Goal: Task Accomplishment & Management: Use online tool/utility

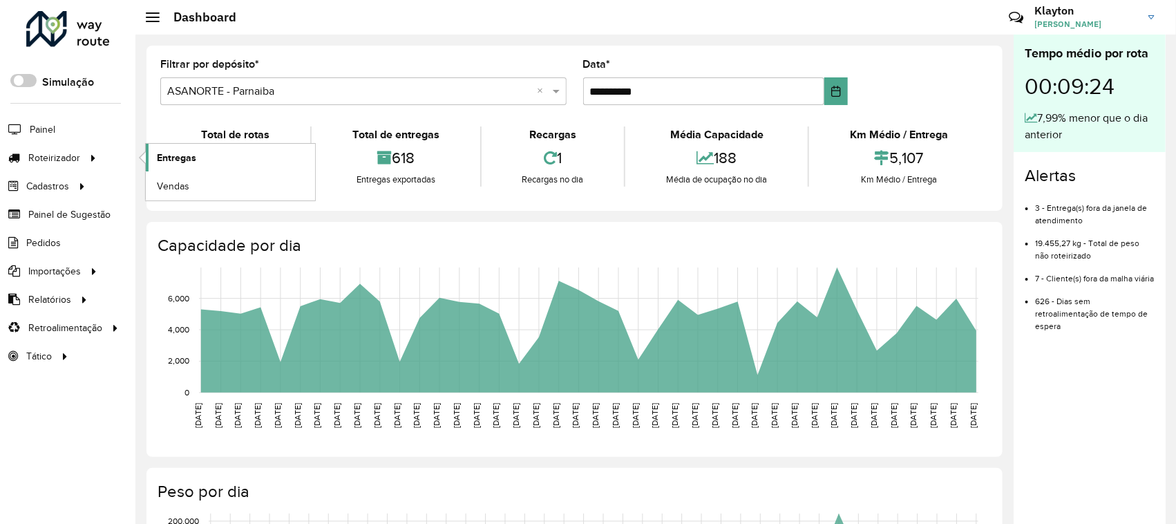
click at [185, 160] on span "Entregas" at bounding box center [176, 158] width 39 height 15
click at [50, 244] on span "Pedidos" at bounding box center [44, 243] width 36 height 15
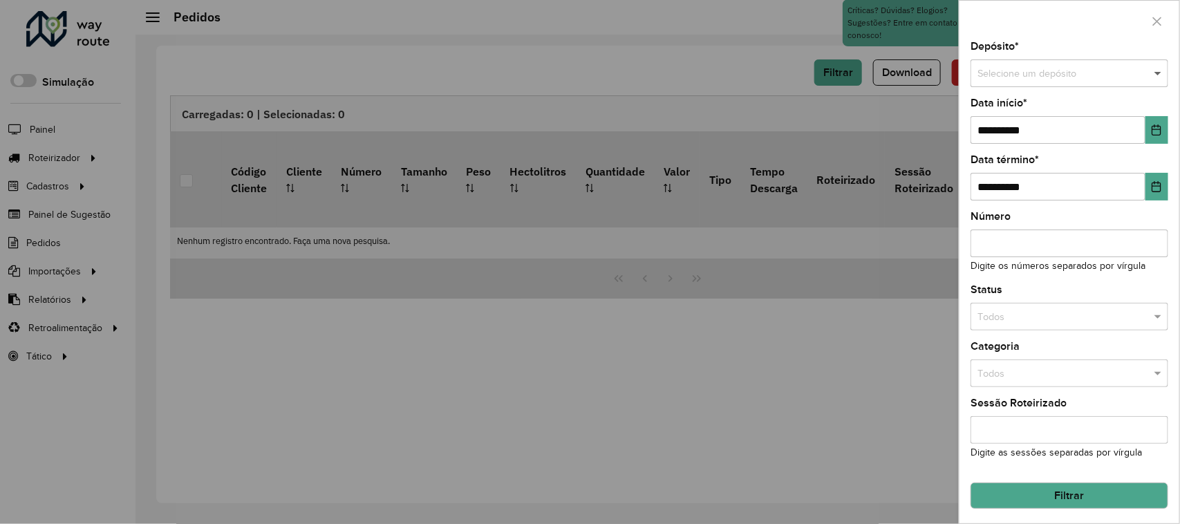
click at [1151, 73] on span at bounding box center [1159, 73] width 17 height 15
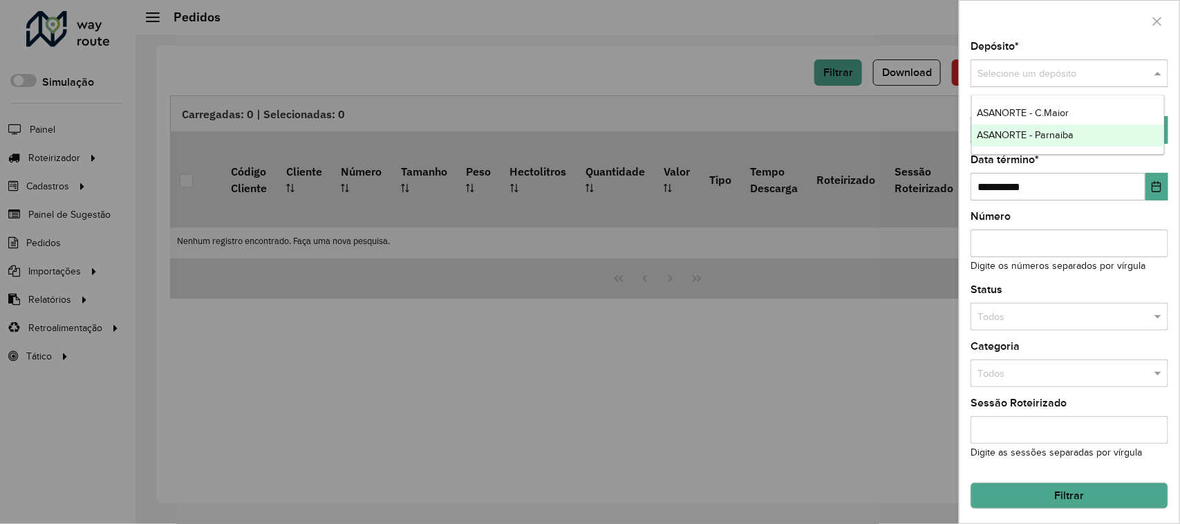
click at [1042, 133] on span "ASANORTE - Parnaiba" at bounding box center [1025, 134] width 97 height 11
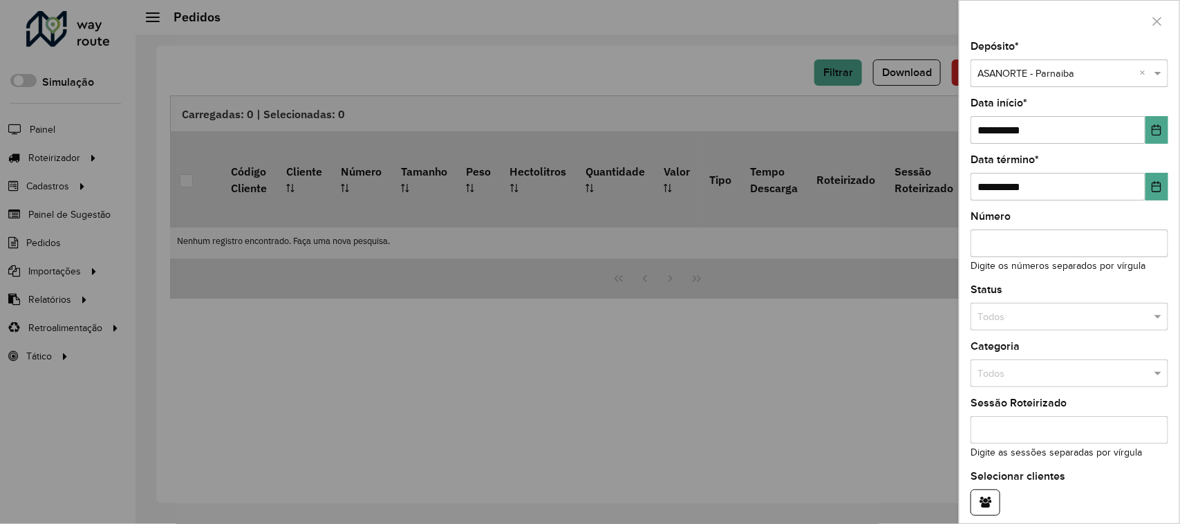
click at [1078, 160] on div "**********" at bounding box center [1069, 178] width 198 height 46
click at [1152, 129] on icon "Choose Date" at bounding box center [1156, 129] width 11 height 11
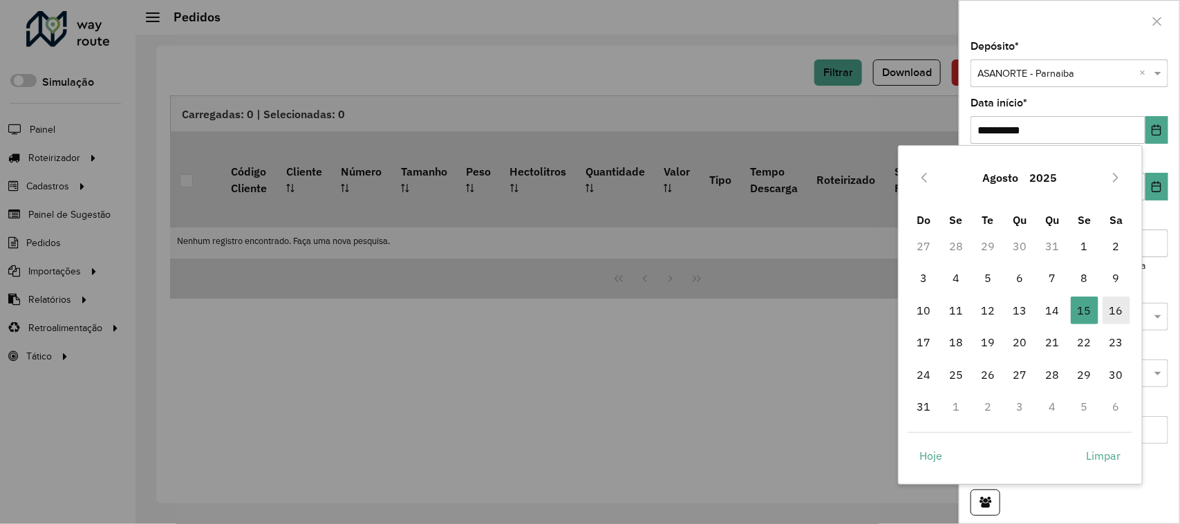
click at [1113, 306] on span "16" at bounding box center [1116, 311] width 28 height 28
type input "**********"
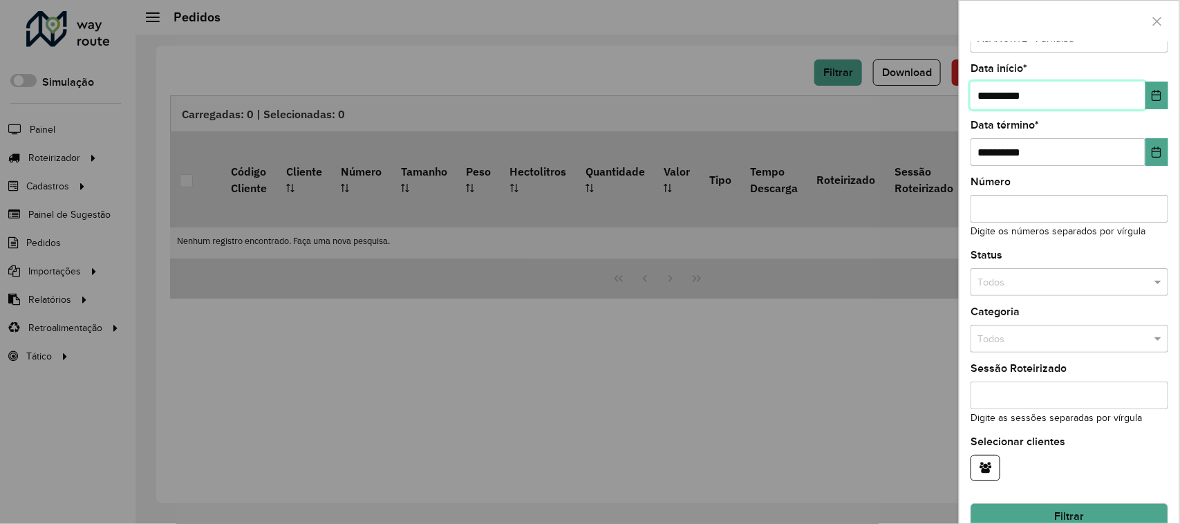
scroll to position [63, 0]
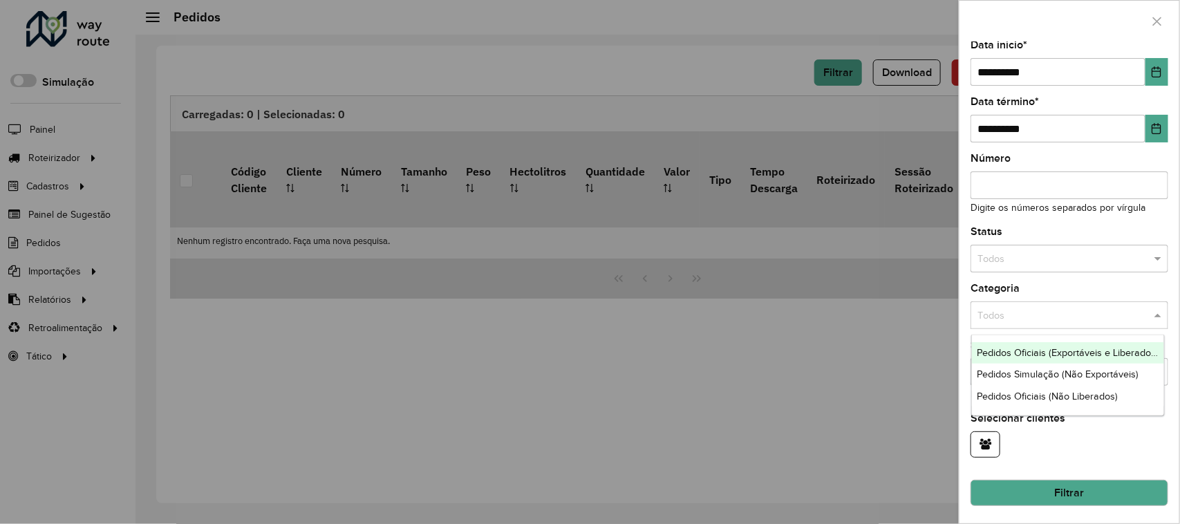
click at [1163, 312] on span at bounding box center [1159, 315] width 17 height 15
click at [1155, 257] on span at bounding box center [1159, 259] width 17 height 15
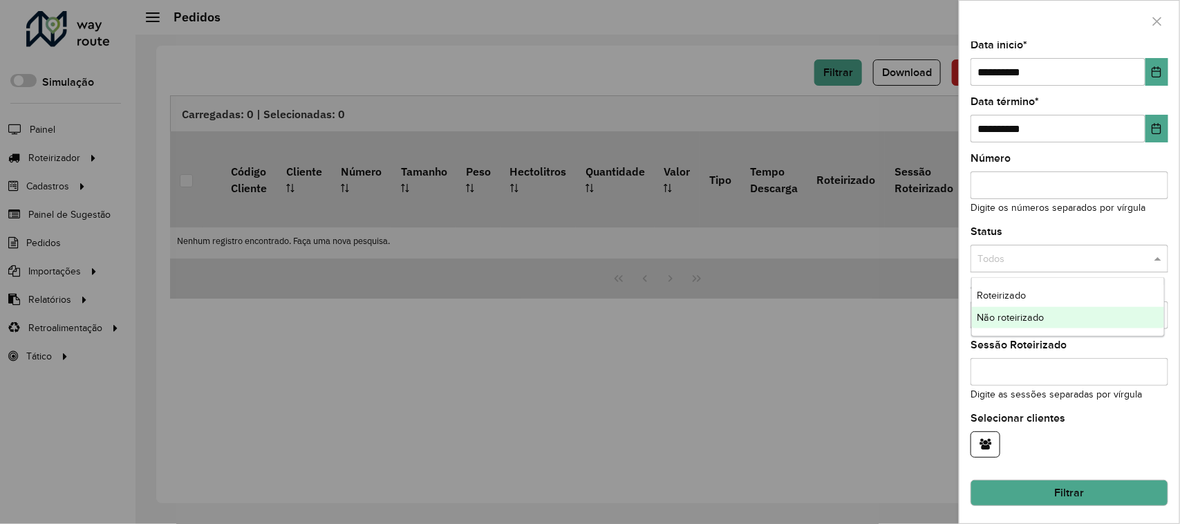
click at [1006, 318] on span "Não roteirizado" at bounding box center [1010, 317] width 67 height 11
click at [1084, 487] on button "Filtrar" at bounding box center [1069, 493] width 198 height 26
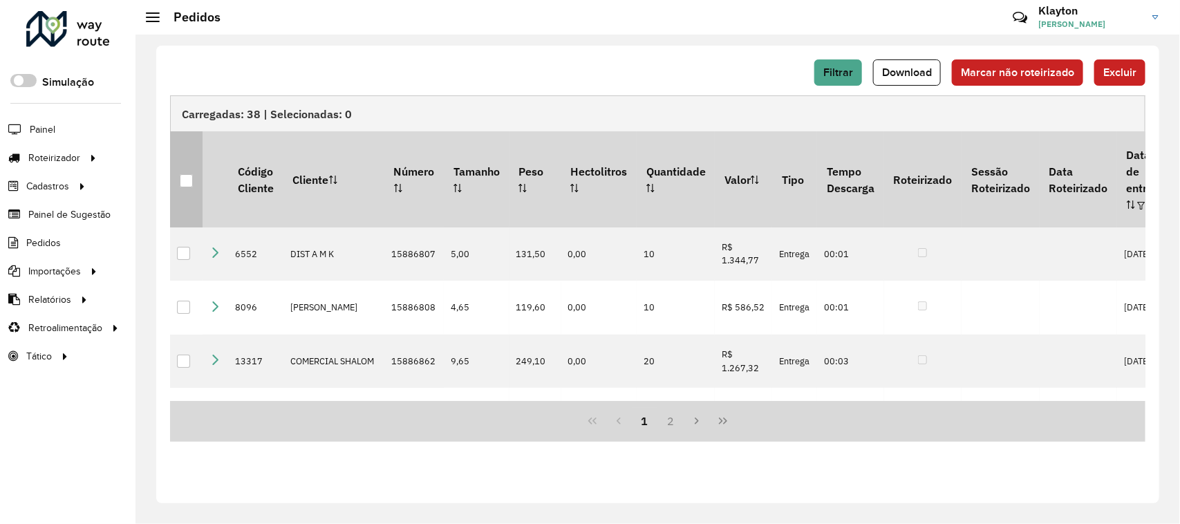
click at [185, 175] on div at bounding box center [186, 180] width 13 height 13
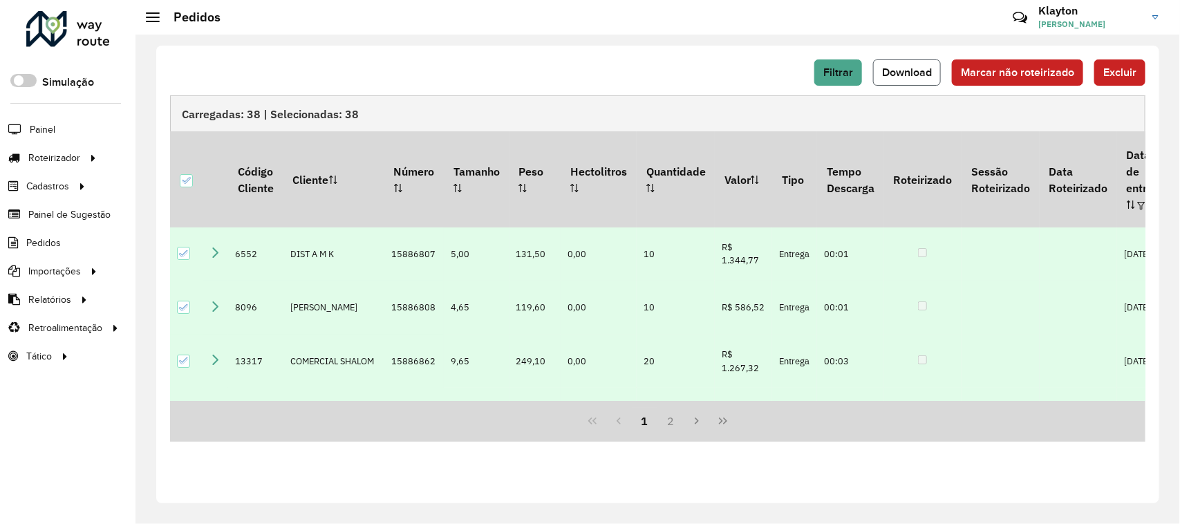
click at [917, 74] on span "Download" at bounding box center [907, 72] width 50 height 12
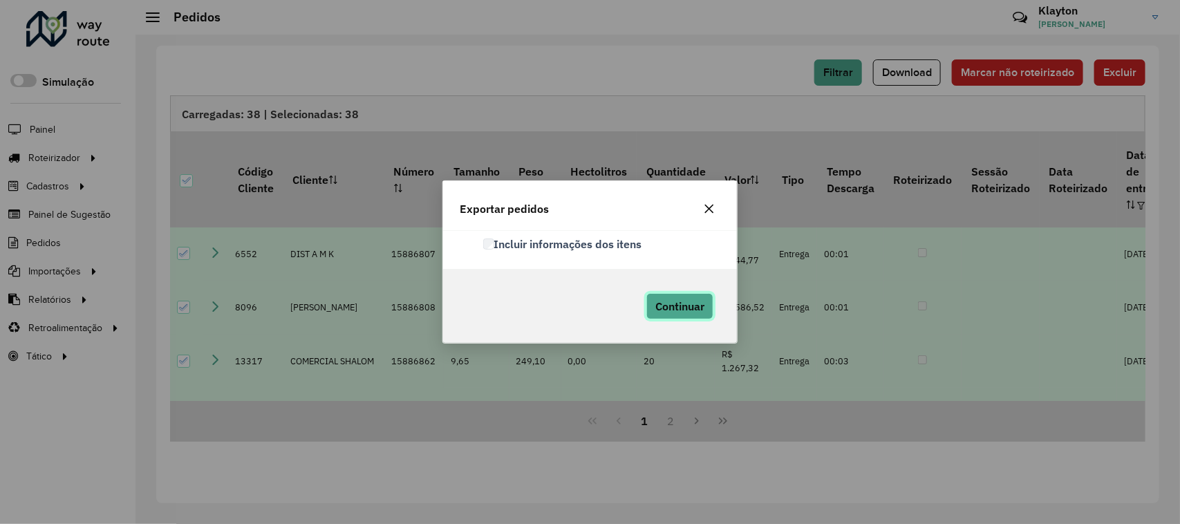
click at [686, 308] on span "Continuar" at bounding box center [679, 306] width 49 height 14
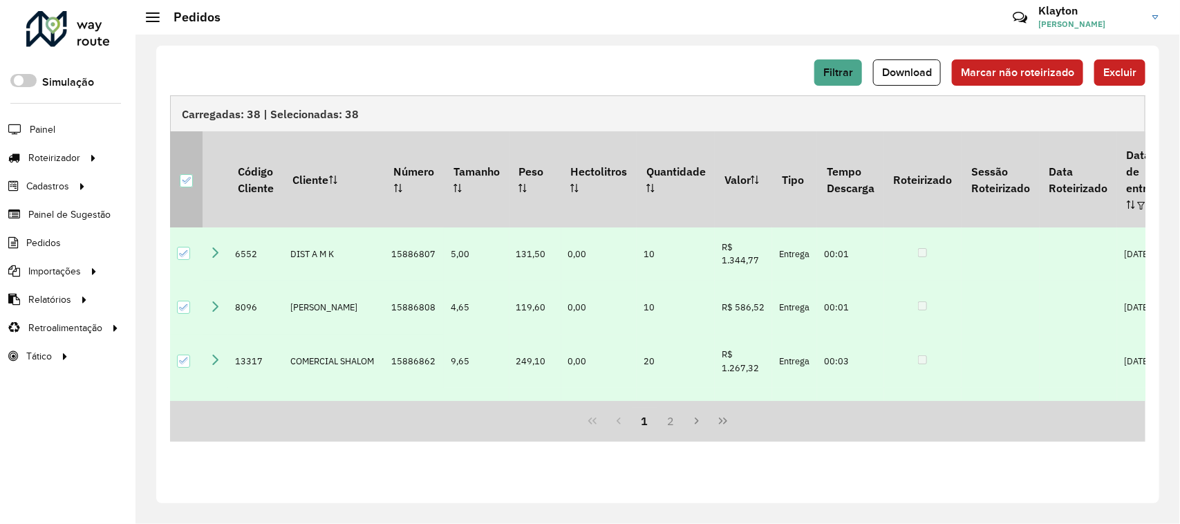
click at [187, 176] on icon at bounding box center [186, 181] width 10 height 10
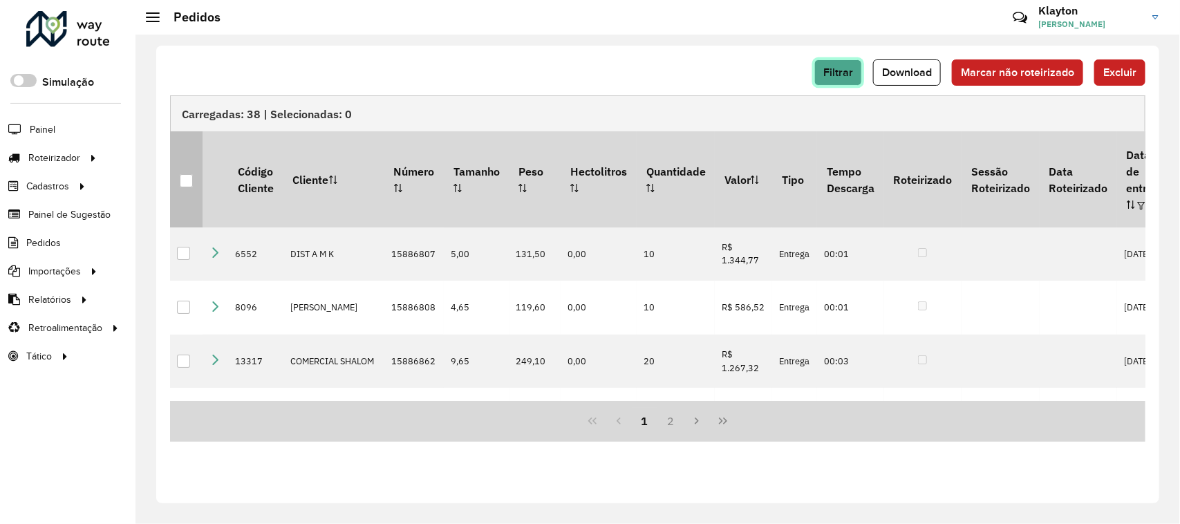
click at [840, 71] on span "Filtrar" at bounding box center [838, 72] width 30 height 12
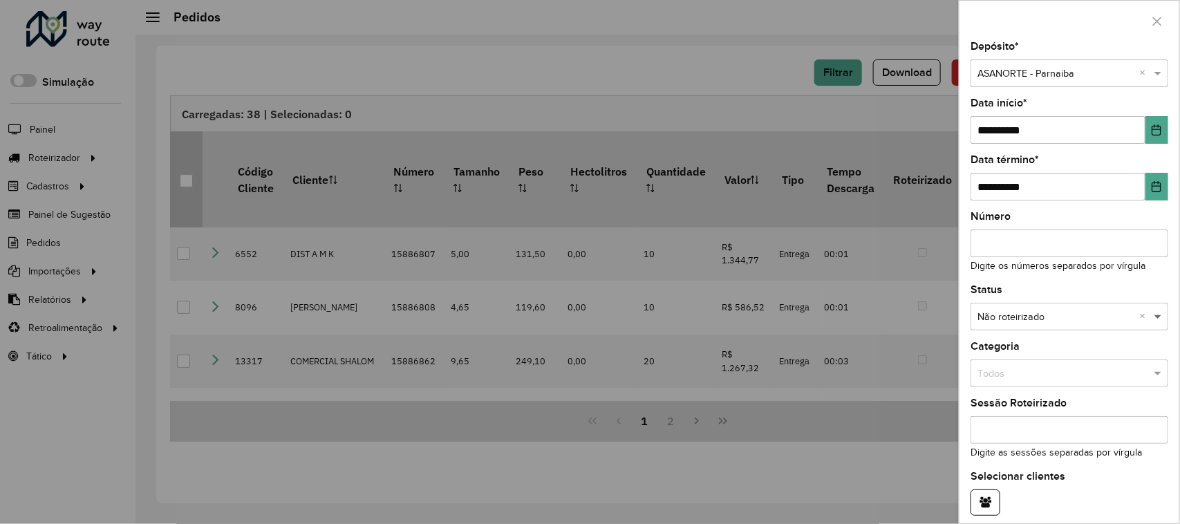
click at [1153, 318] on span at bounding box center [1159, 317] width 17 height 15
click at [1028, 357] on div "Roteirizado" at bounding box center [1068, 359] width 193 height 22
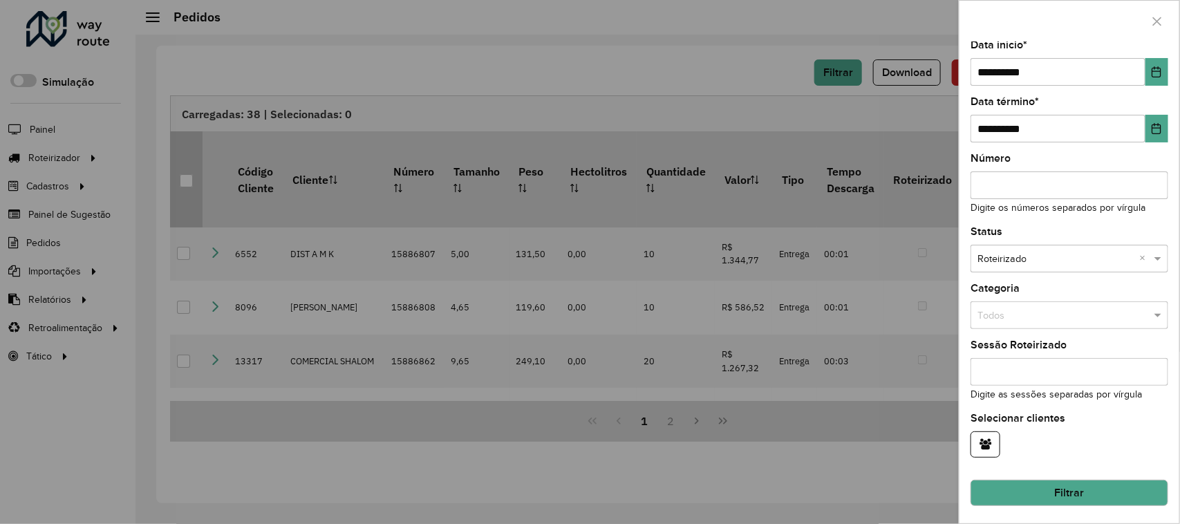
click at [1109, 492] on button "Filtrar" at bounding box center [1069, 493] width 198 height 26
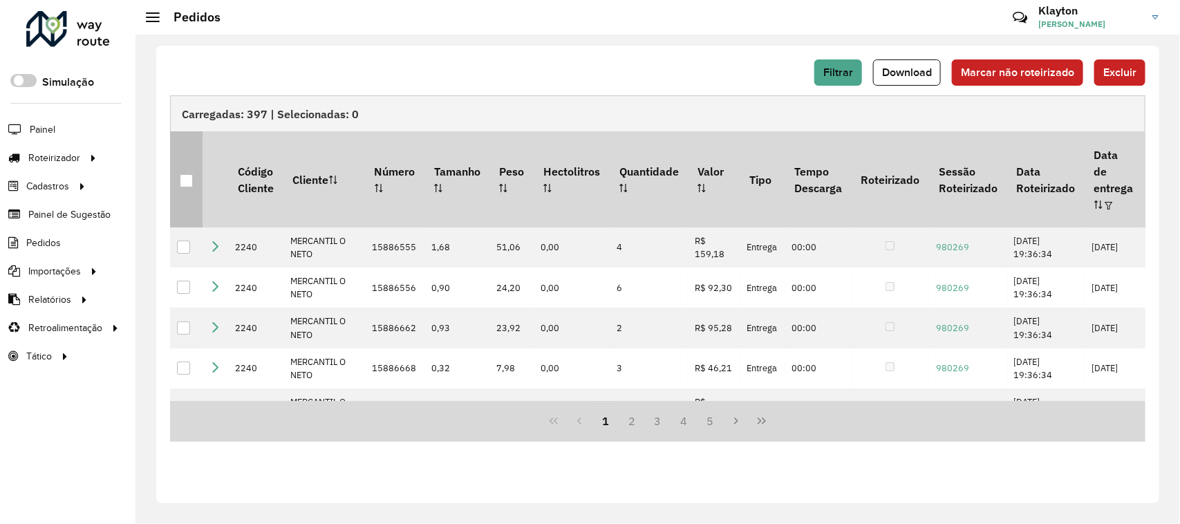
click at [184, 174] on div at bounding box center [186, 180] width 13 height 13
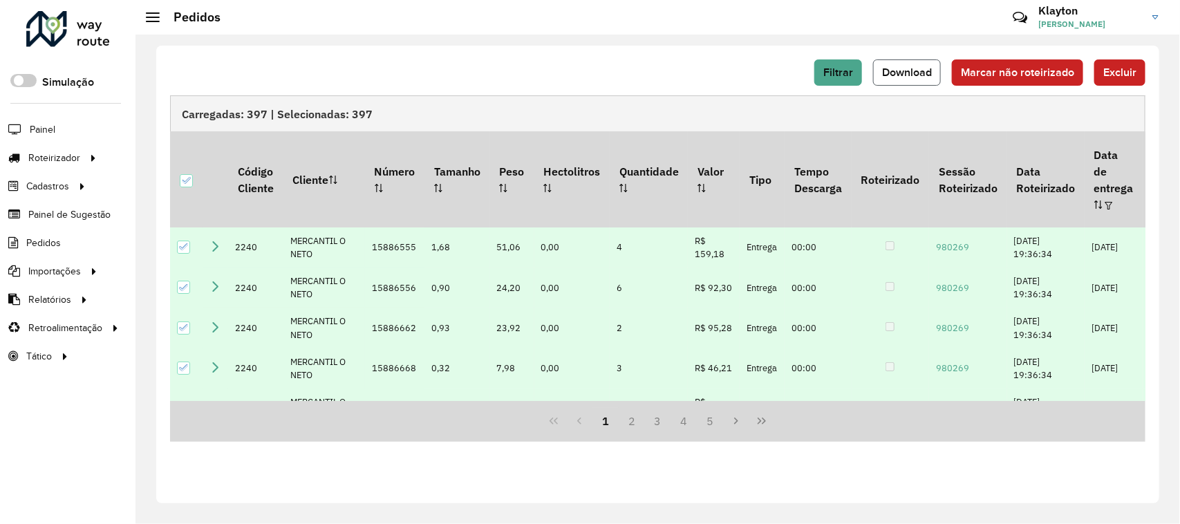
click at [919, 73] on span "Download" at bounding box center [907, 72] width 50 height 12
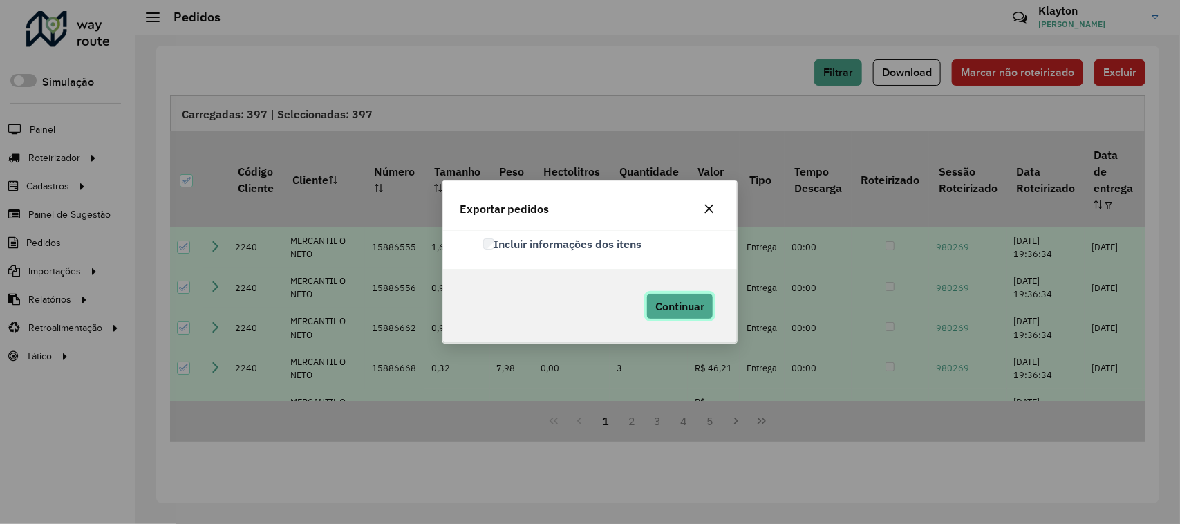
click at [689, 308] on span "Continuar" at bounding box center [679, 306] width 49 height 14
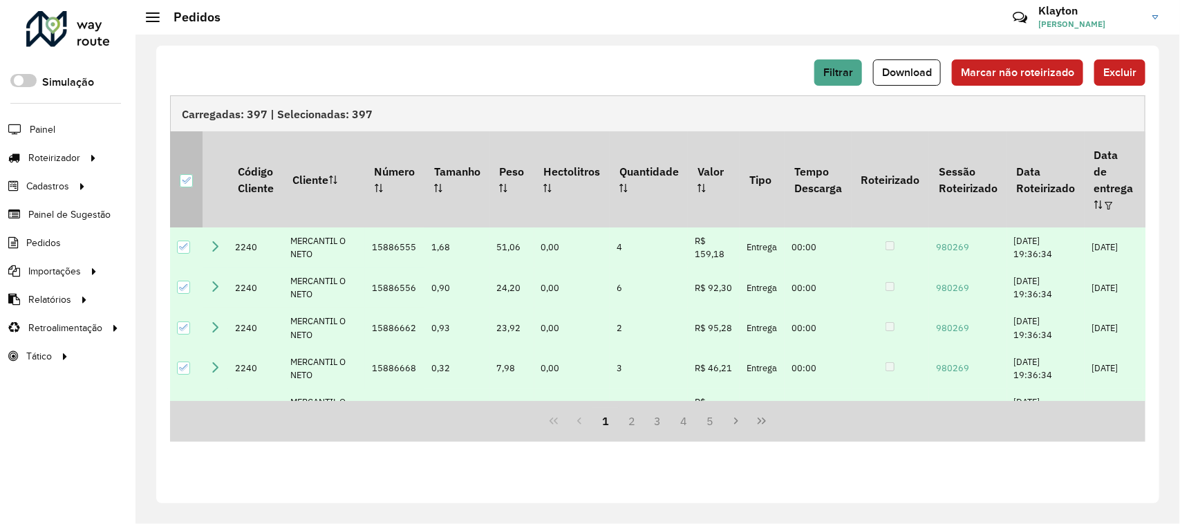
click at [191, 174] on div at bounding box center [186, 180] width 13 height 13
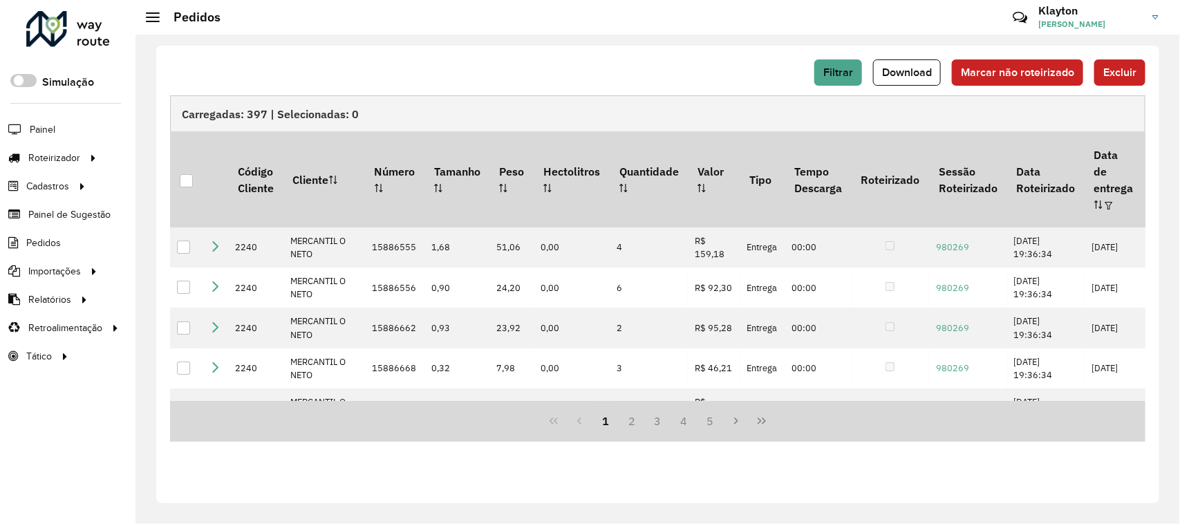
click at [73, 28] on div at bounding box center [68, 29] width 84 height 36
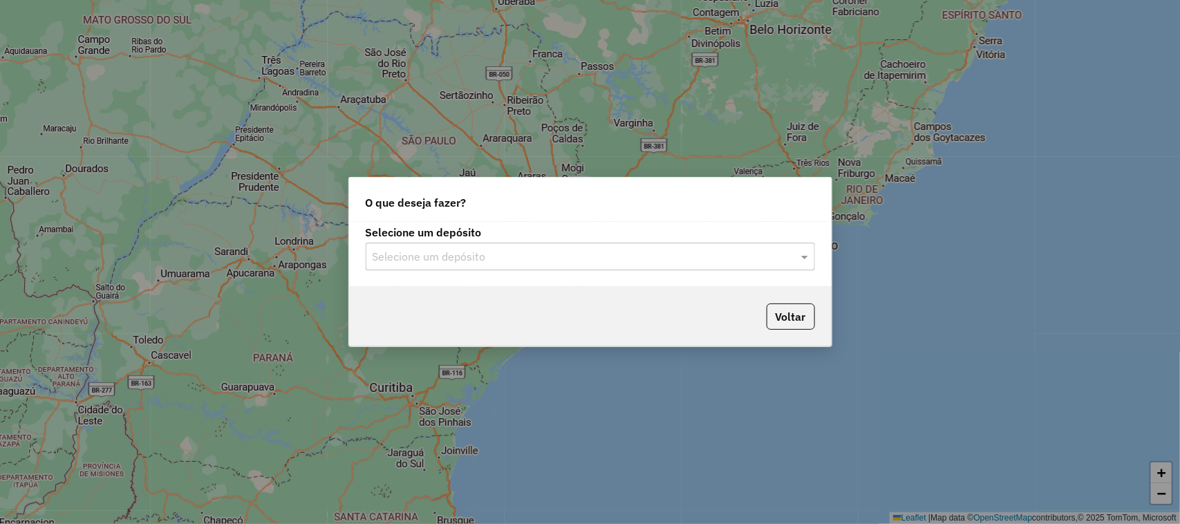
click at [551, 254] on input "text" at bounding box center [577, 257] width 408 height 17
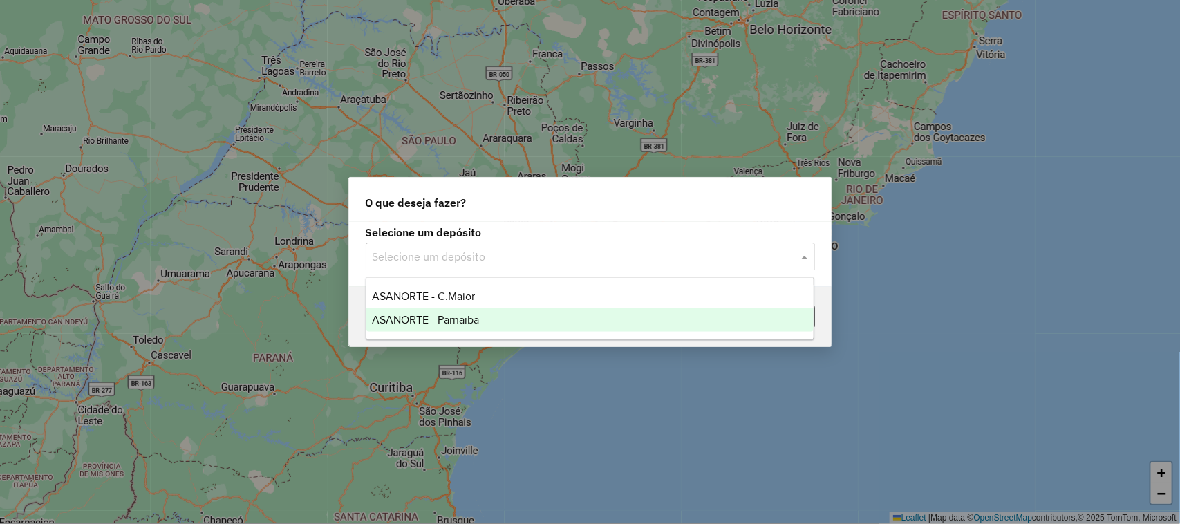
click at [453, 323] on span "ASANORTE - Parnaiba" at bounding box center [425, 320] width 107 height 12
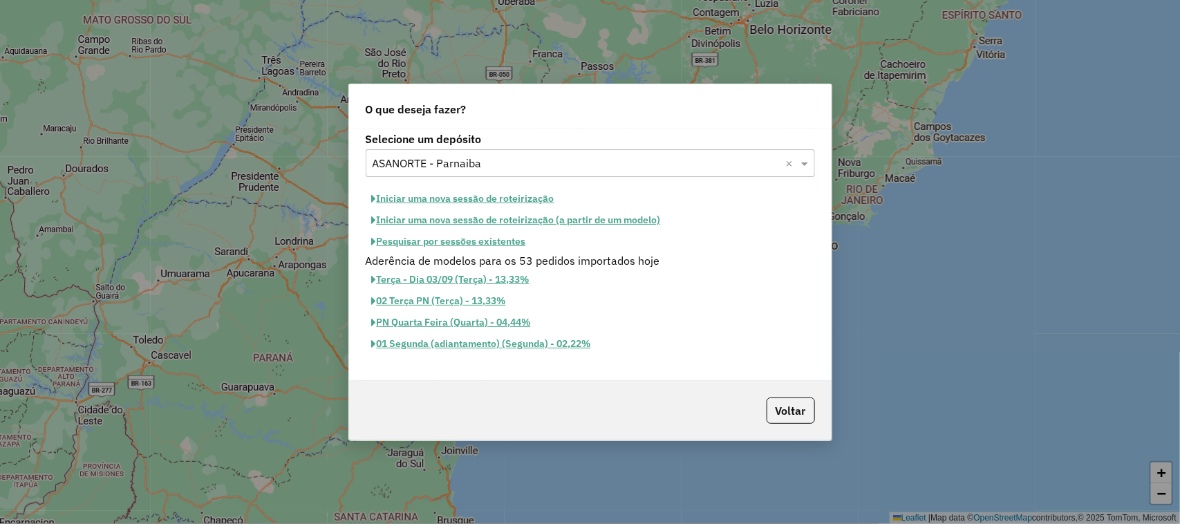
click at [437, 243] on button "Pesquisar por sessões existentes" at bounding box center [449, 241] width 167 height 21
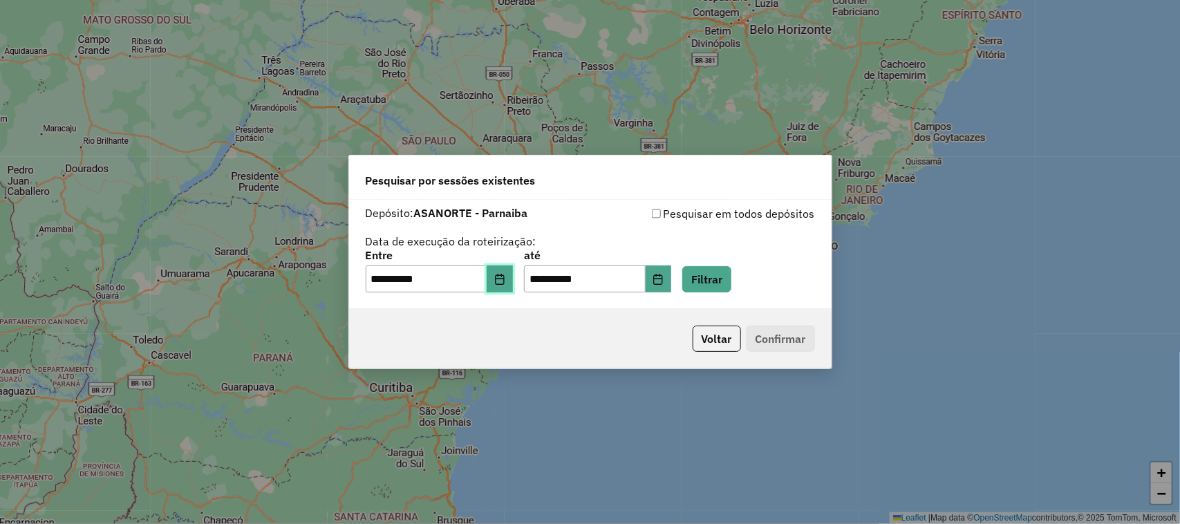
click at [505, 280] on icon "Choose Date" at bounding box center [499, 279] width 11 height 11
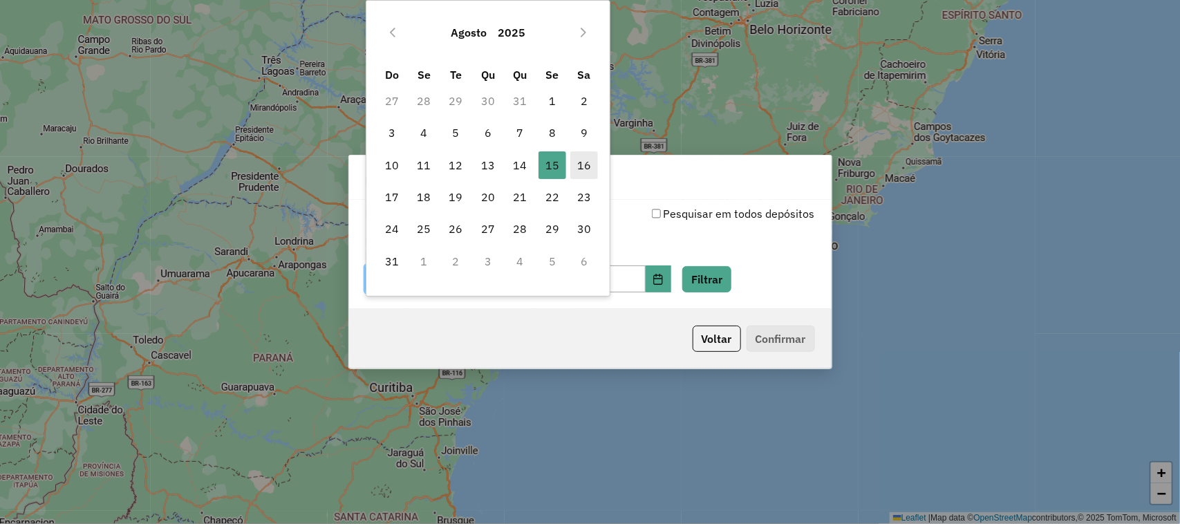
click at [579, 170] on span "16" at bounding box center [584, 165] width 28 height 28
type input "**********"
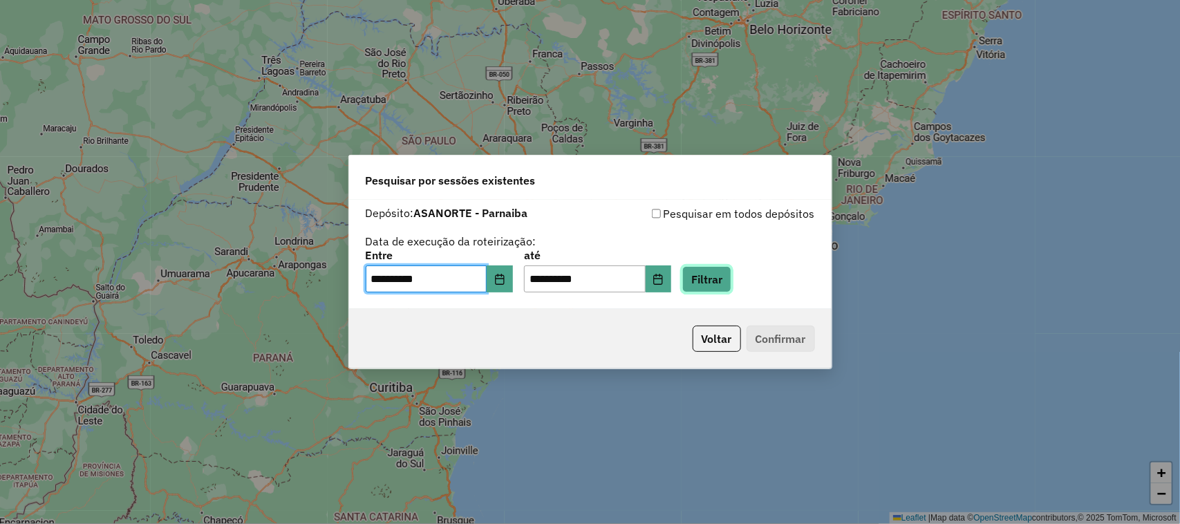
click at [731, 280] on button "Filtrar" at bounding box center [706, 279] width 49 height 26
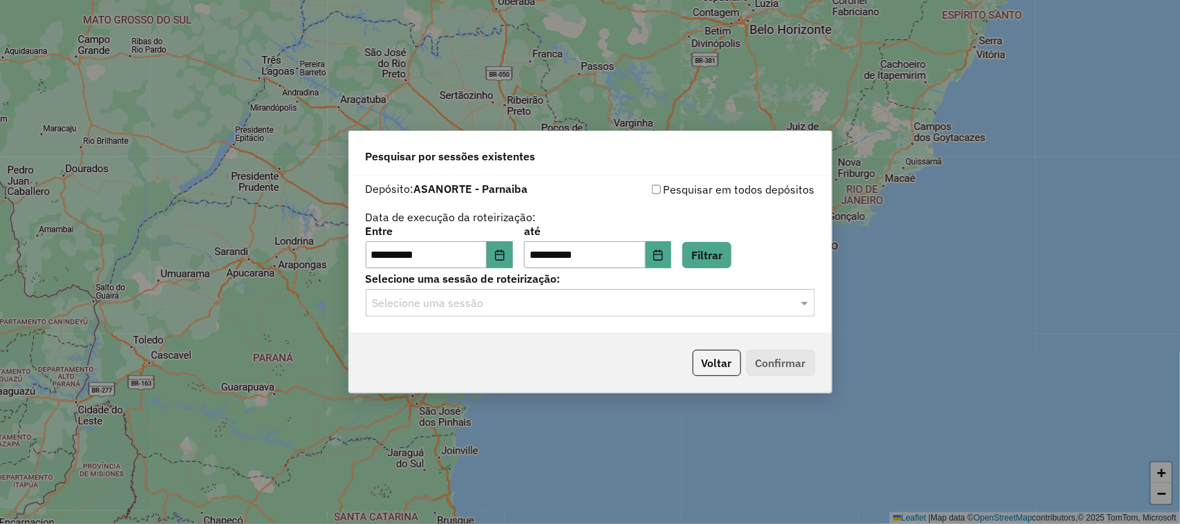
click at [568, 304] on input "text" at bounding box center [577, 303] width 408 height 17
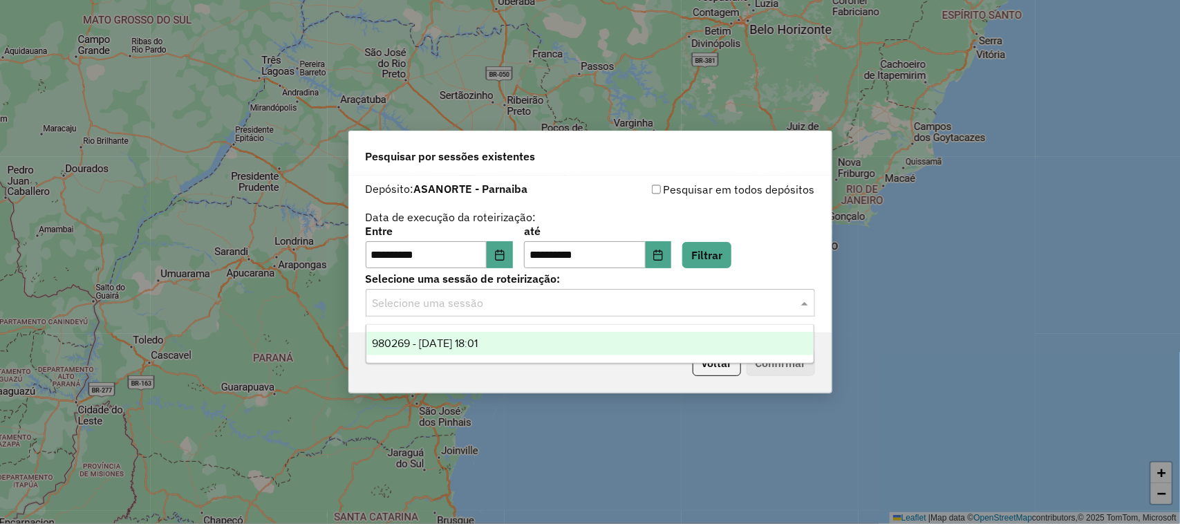
click at [464, 350] on div "980269 - 16/08/2025 18:01" at bounding box center [590, 344] width 448 height 24
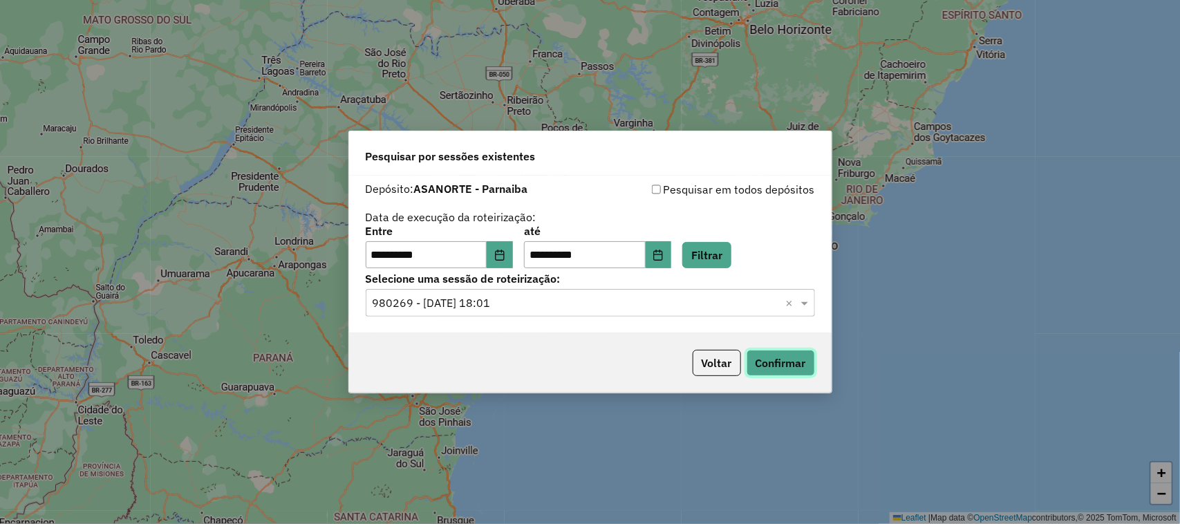
click at [774, 358] on button "Confirmar" at bounding box center [780, 363] width 68 height 26
click at [724, 367] on button "Voltar" at bounding box center [717, 363] width 48 height 26
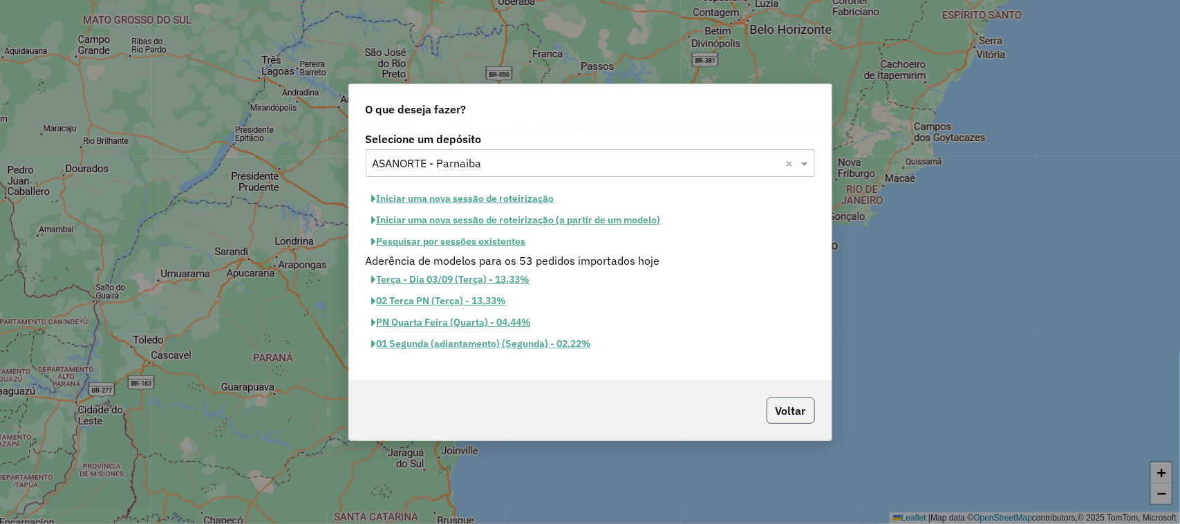
click at [787, 422] on button "Voltar" at bounding box center [791, 410] width 48 height 26
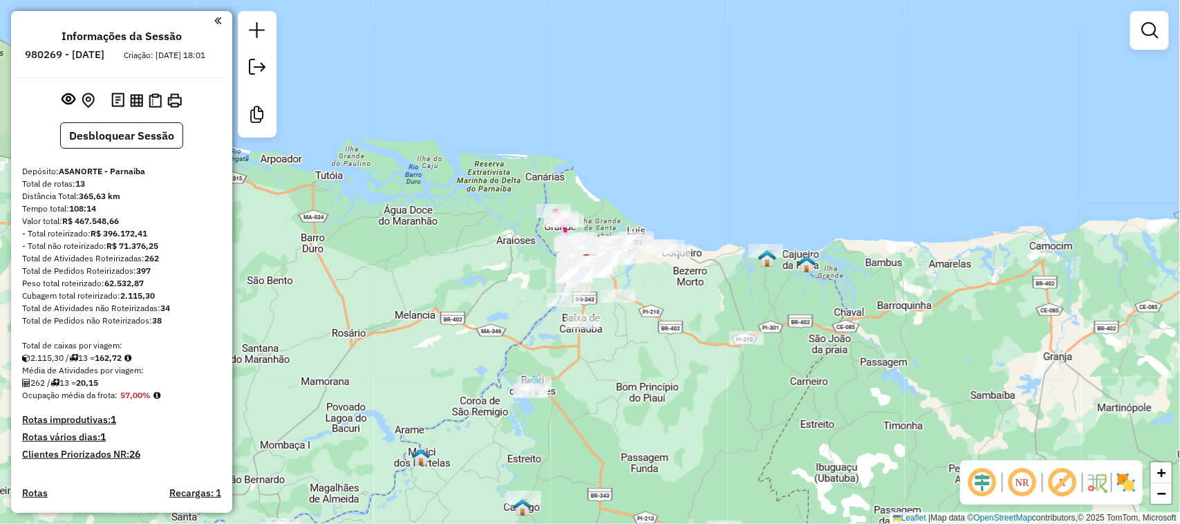
click at [657, 410] on div "Janela de atendimento Grade de atendimento Capacidade Transportadoras Veículos …" at bounding box center [590, 262] width 1180 height 524
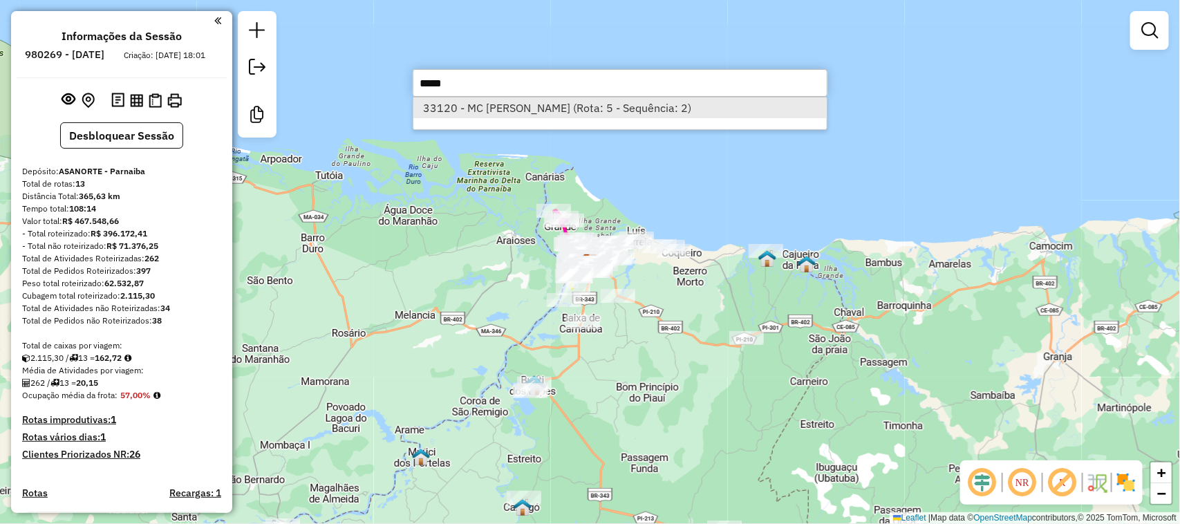
type input "*****"
click at [506, 107] on li "33120 - MC ASSIS BRITO (Rota: 5 - Sequência: 2)" at bounding box center [619, 107] width 413 height 21
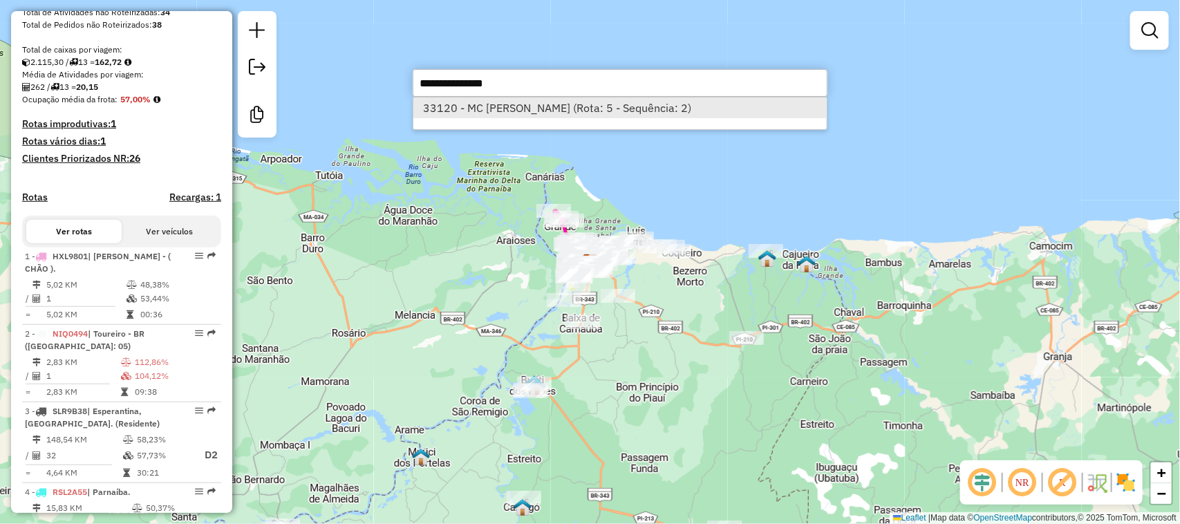
select select "**********"
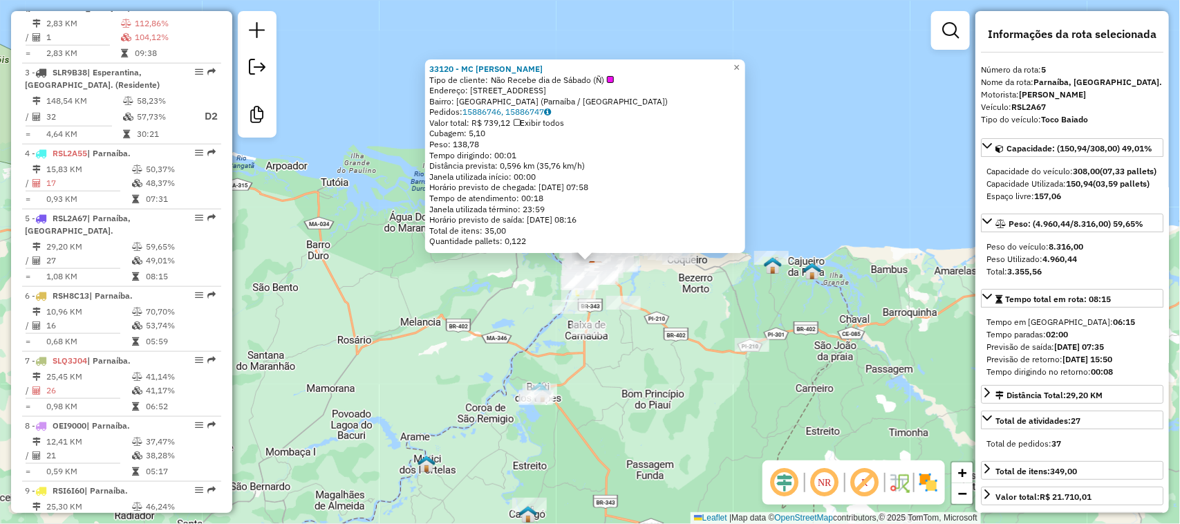
scroll to position [845, 0]
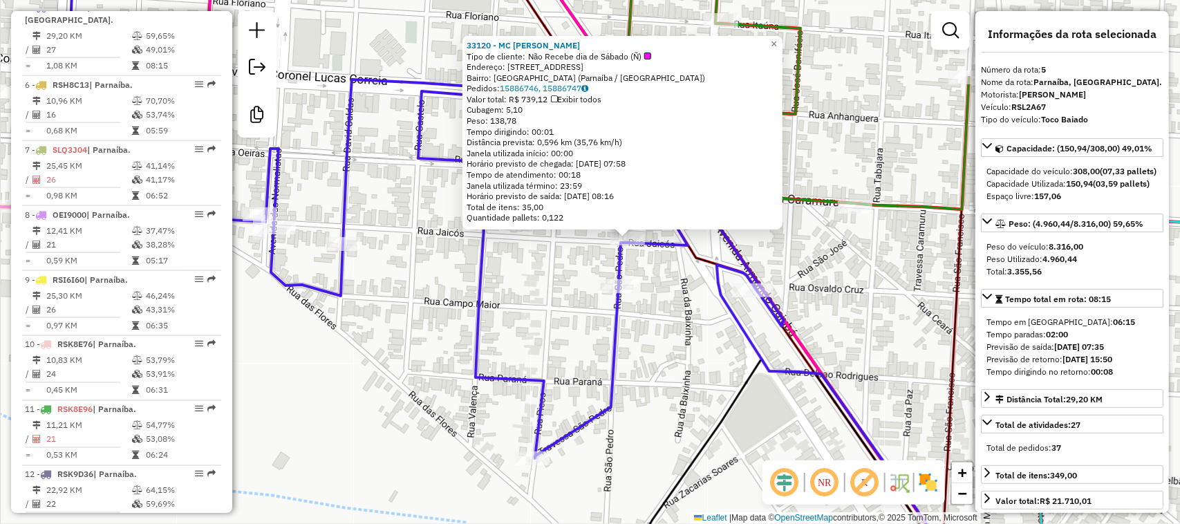
click at [646, 264] on div "33120 - MC ASSIS BRITO Tipo de cliente: Não Recebe dia de Sábado (Ñ) Endereço: …" at bounding box center [590, 262] width 1180 height 524
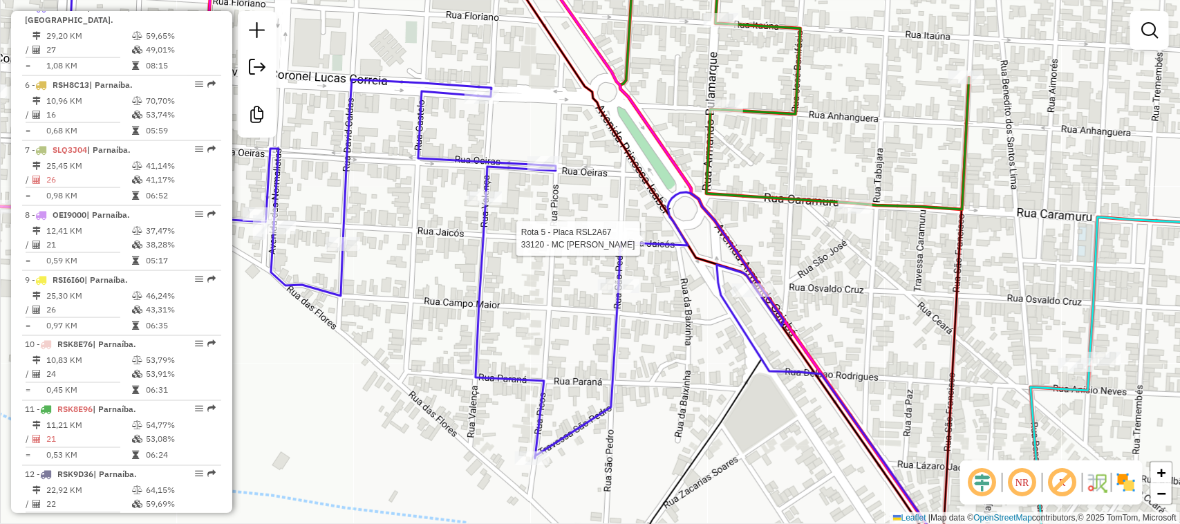
select select "**********"
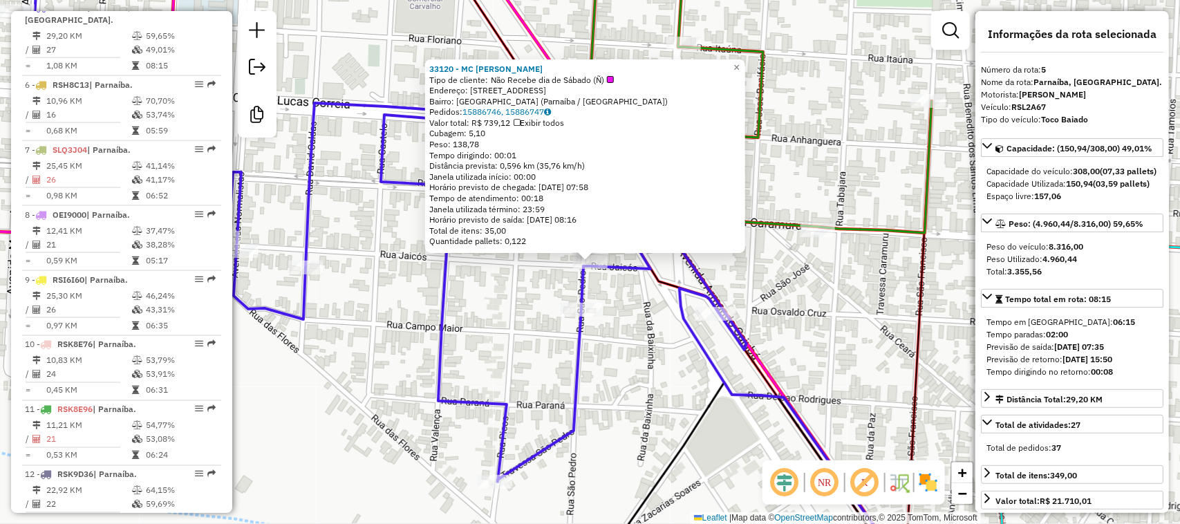
click at [631, 301] on div "33120 - MC ASSIS BRITO Tipo de cliente: Não Recebe dia de Sábado (Ñ) Endereço: …" at bounding box center [590, 262] width 1180 height 524
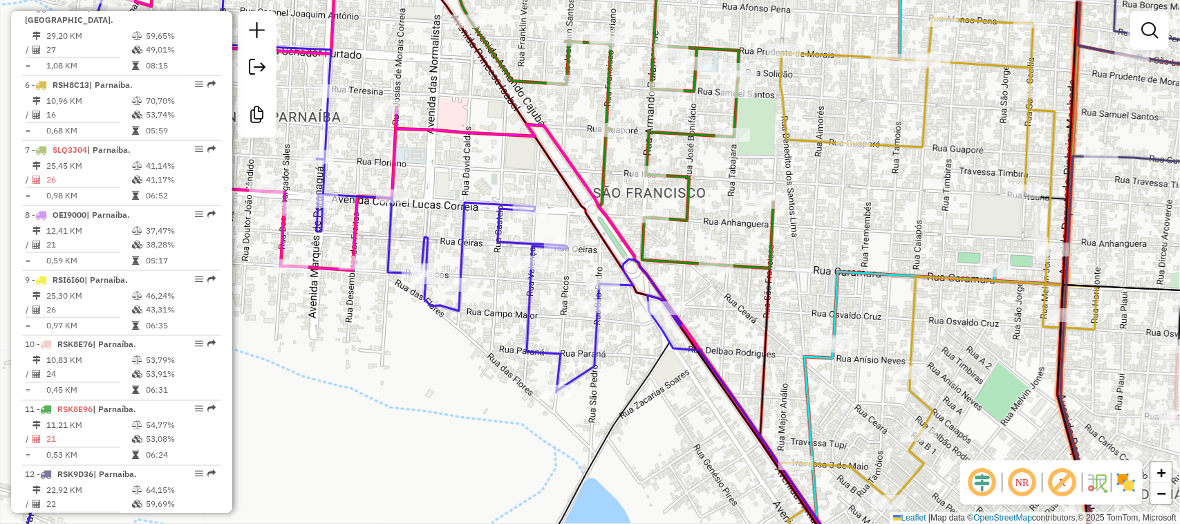
drag, startPoint x: 690, startPoint y: 423, endPoint x: 672, endPoint y: 391, distance: 36.5
click at [678, 401] on div "Janela de atendimento Grade de atendimento Capacidade Transportadoras Veículos …" at bounding box center [590, 262] width 1180 height 524
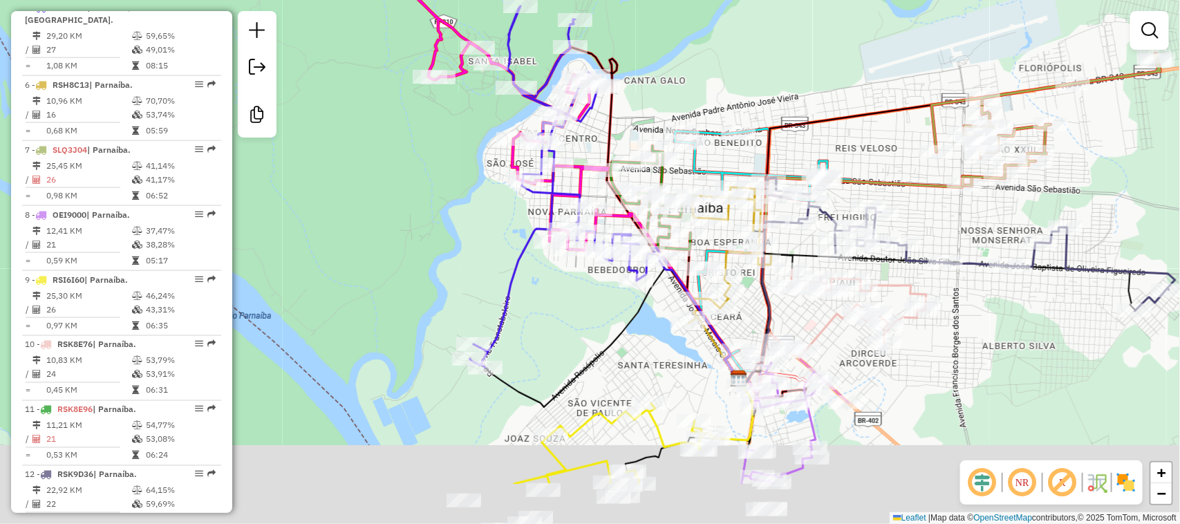
drag, startPoint x: 574, startPoint y: 353, endPoint x: 574, endPoint y: 183, distance: 170.0
click at [572, 219] on div "Janela de atendimento Grade de atendimento Capacidade Transportadoras Veículos …" at bounding box center [590, 262] width 1180 height 524
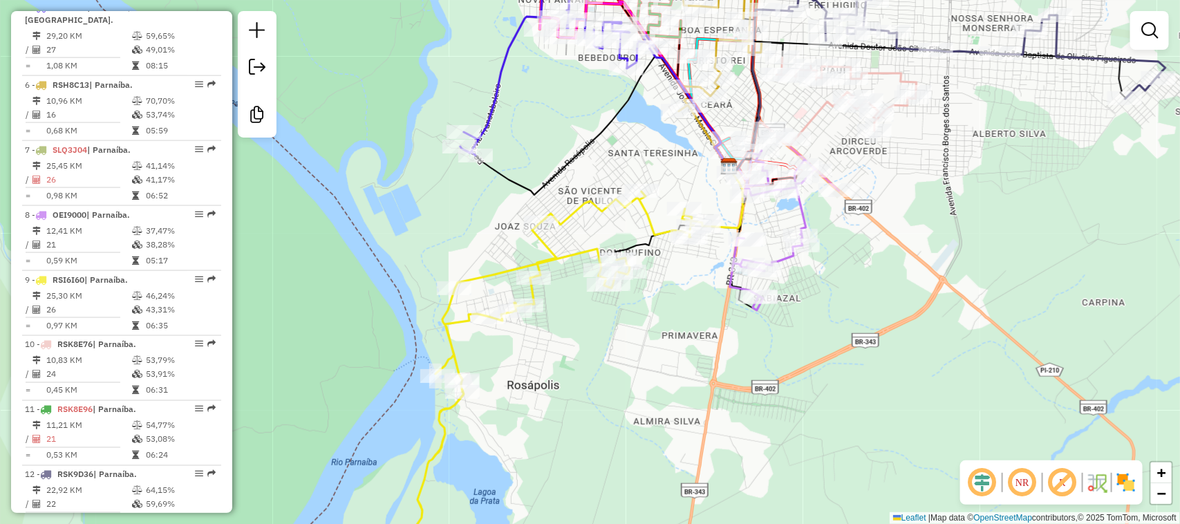
drag, startPoint x: 599, startPoint y: 422, endPoint x: 541, endPoint y: 394, distance: 65.2
click at [545, 395] on div "Janela de atendimento Grade de atendimento Capacidade Transportadoras Veículos …" at bounding box center [590, 262] width 1180 height 524
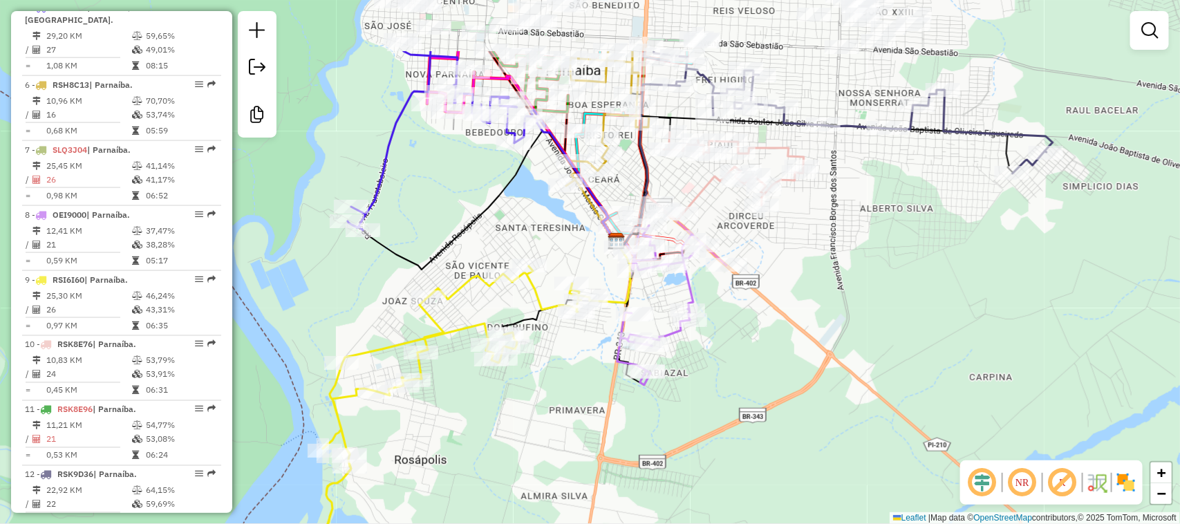
drag, startPoint x: 745, startPoint y: 442, endPoint x: 705, endPoint y: 496, distance: 66.6
click at [731, 496] on div "Janela de atendimento Grade de atendimento Capacidade Transportadoras Veículos …" at bounding box center [590, 262] width 1180 height 524
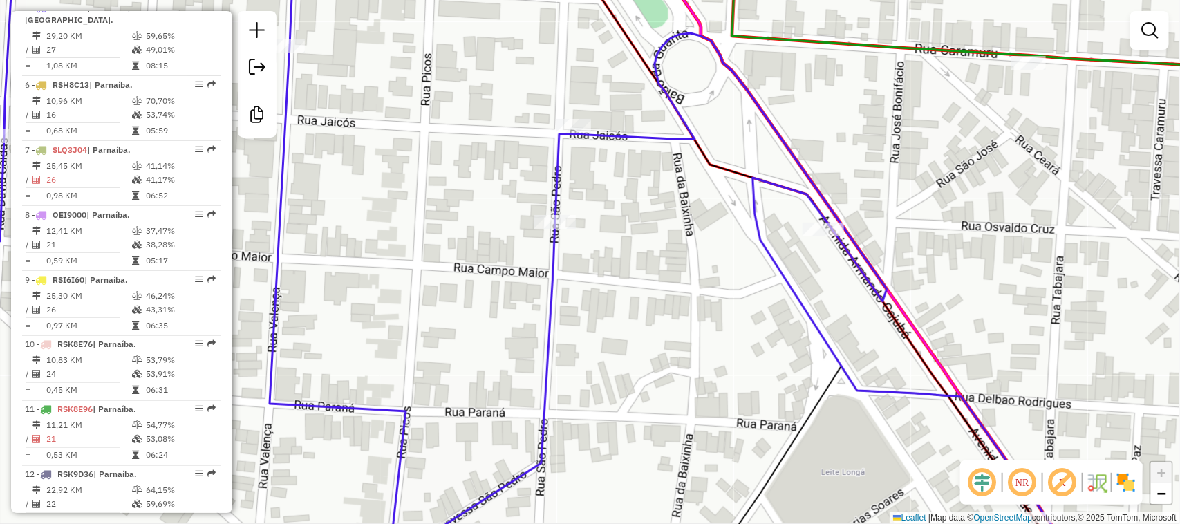
drag, startPoint x: 637, startPoint y: 220, endPoint x: 524, endPoint y: 225, distance: 113.5
click at [534, 226] on div "Janela de atendimento Grade de atendimento Capacidade Transportadoras Veículos …" at bounding box center [590, 262] width 1180 height 524
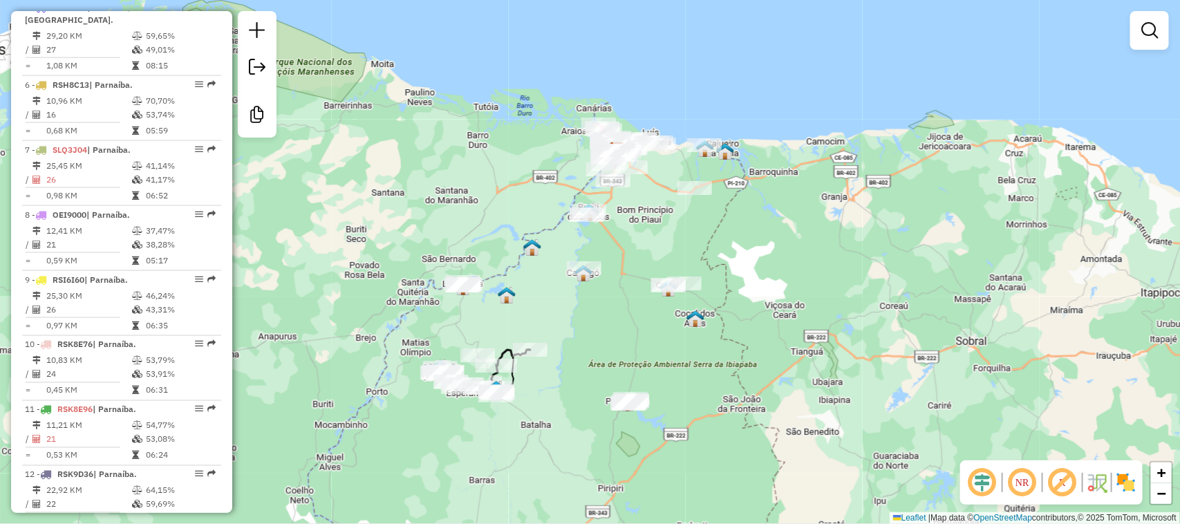
drag, startPoint x: 664, startPoint y: 174, endPoint x: 643, endPoint y: 266, distance: 94.2
click at [643, 259] on div "Janela de atendimento Grade de atendimento Capacidade Transportadoras Veículos …" at bounding box center [590, 262] width 1180 height 524
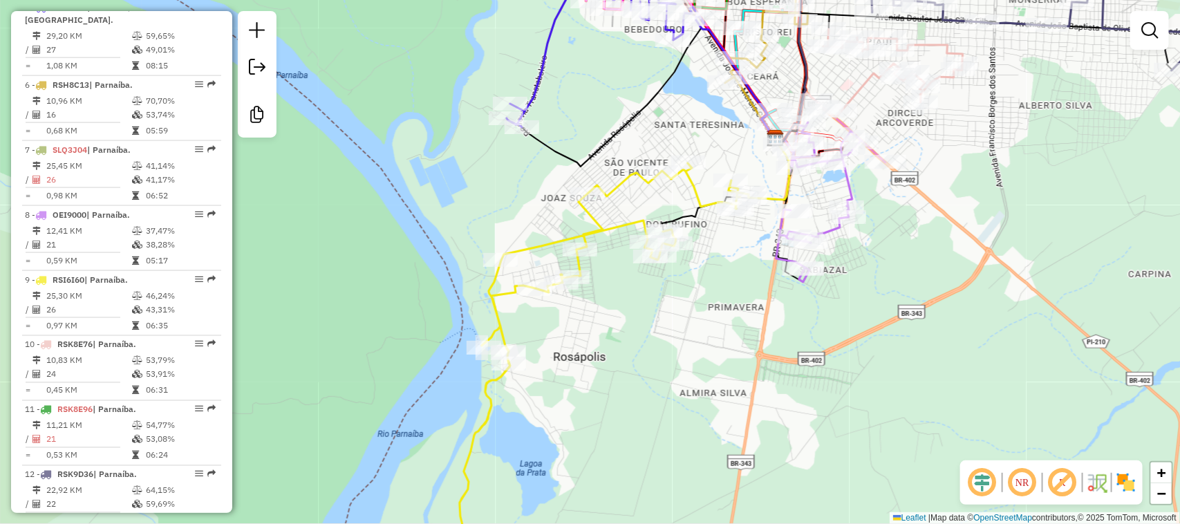
drag, startPoint x: 631, startPoint y: 82, endPoint x: 579, endPoint y: 243, distance: 169.2
click at [581, 236] on div "Janela de atendimento Grade de atendimento Capacidade Transportadoras Veículos …" at bounding box center [590, 262] width 1180 height 524
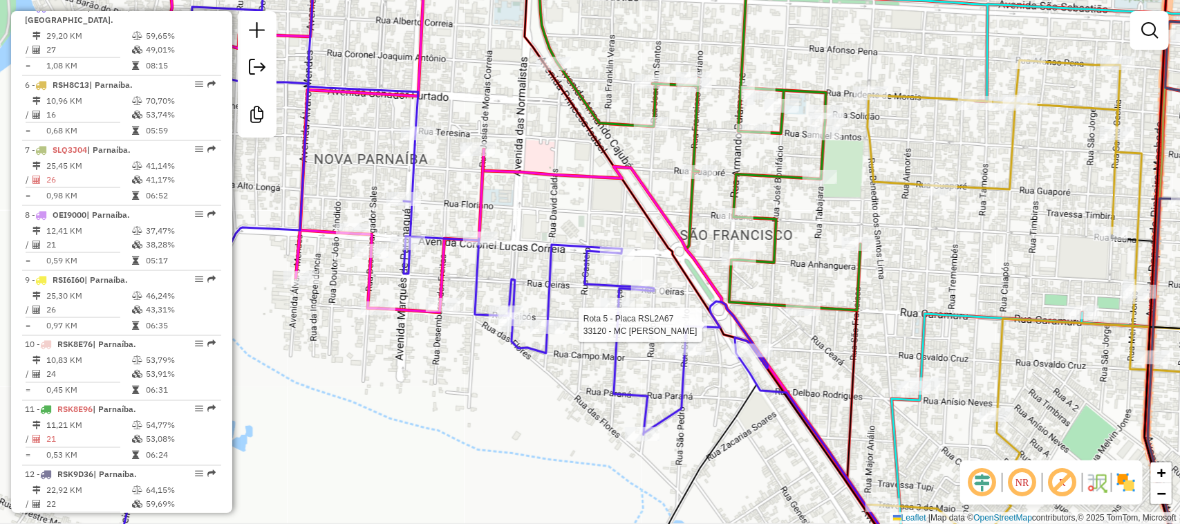
select select "**********"
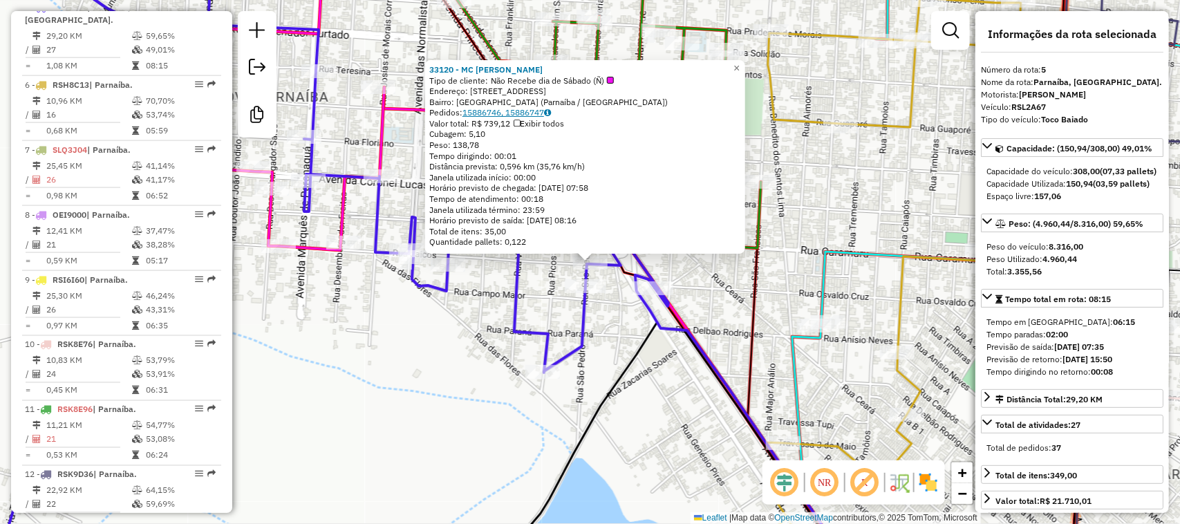
click at [551, 112] on icon at bounding box center [547, 113] width 7 height 8
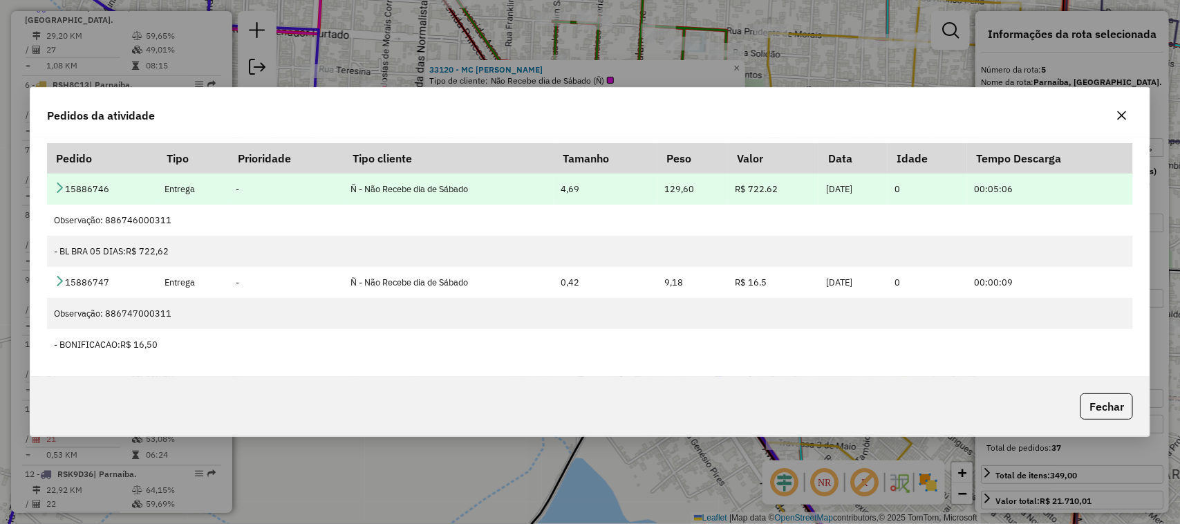
click at [57, 187] on icon at bounding box center [59, 187] width 11 height 11
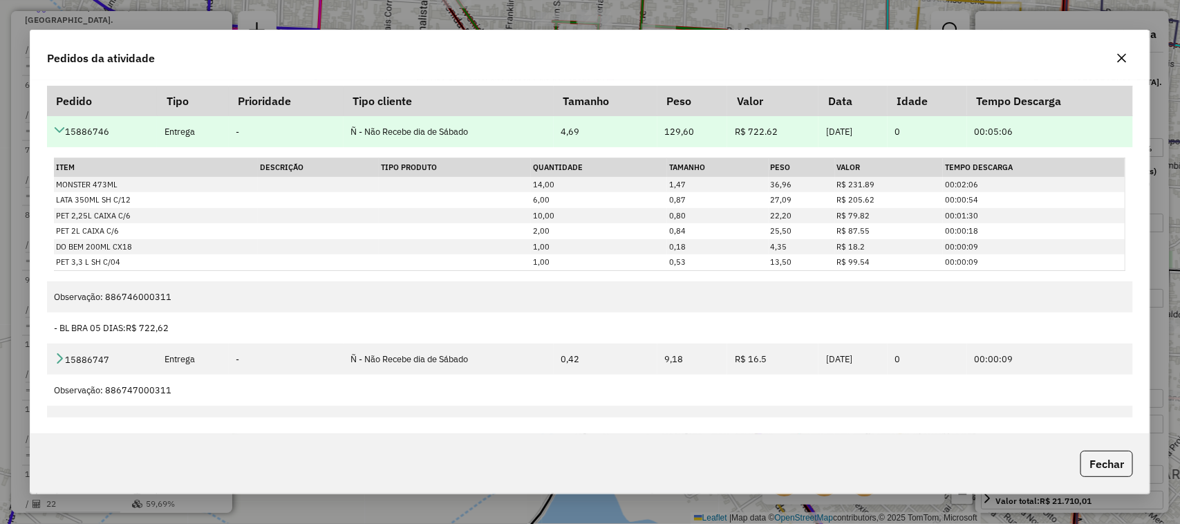
click at [59, 129] on icon at bounding box center [59, 129] width 11 height 11
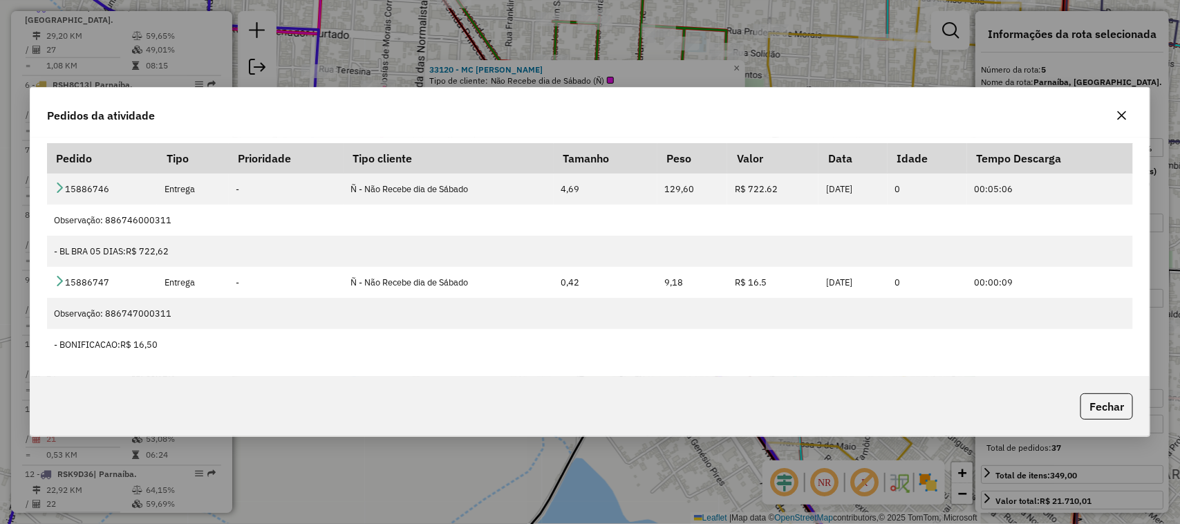
click at [1122, 119] on icon "button" at bounding box center [1121, 115] width 11 height 11
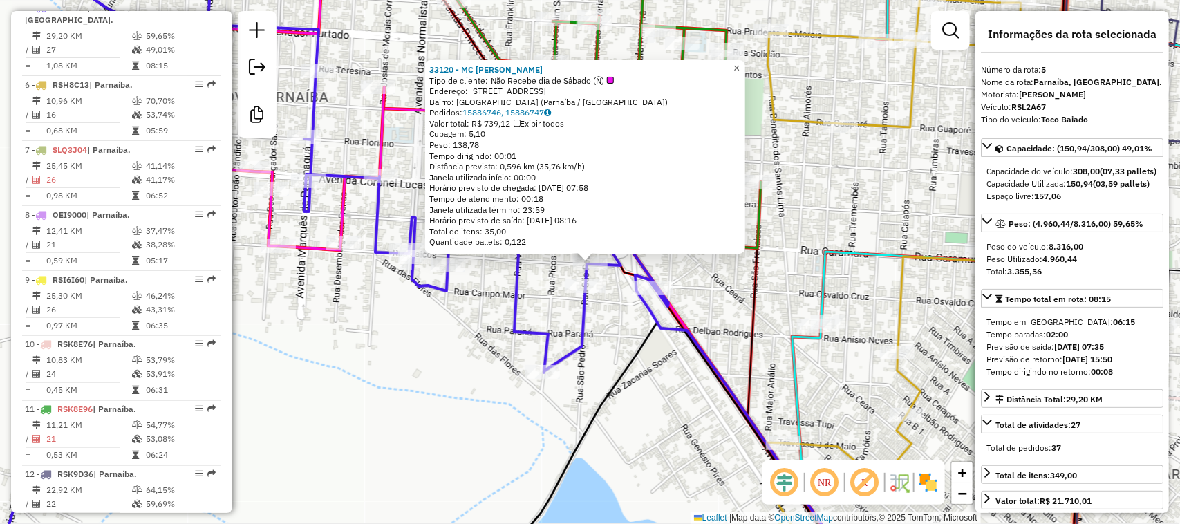
click at [740, 64] on span "×" at bounding box center [736, 68] width 6 height 12
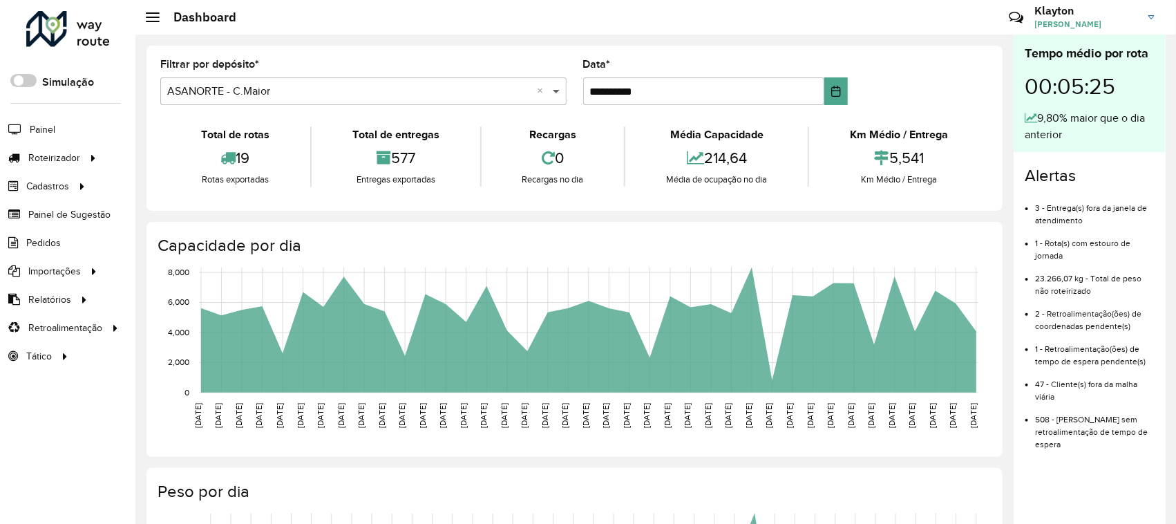
click at [551, 93] on span at bounding box center [557, 91] width 17 height 17
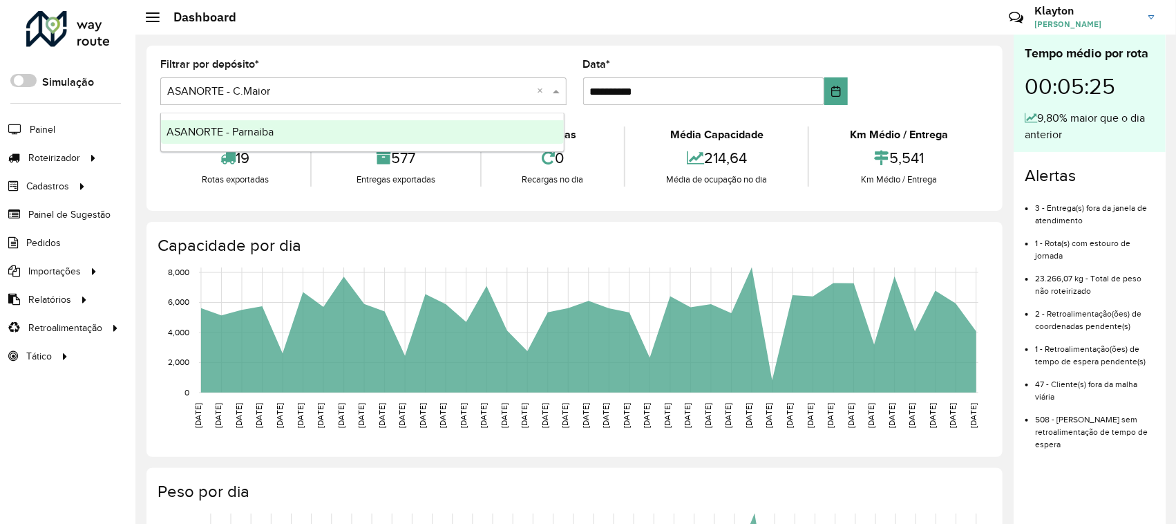
click at [353, 137] on div "ASANORTE - Parnaiba" at bounding box center [362, 132] width 403 height 24
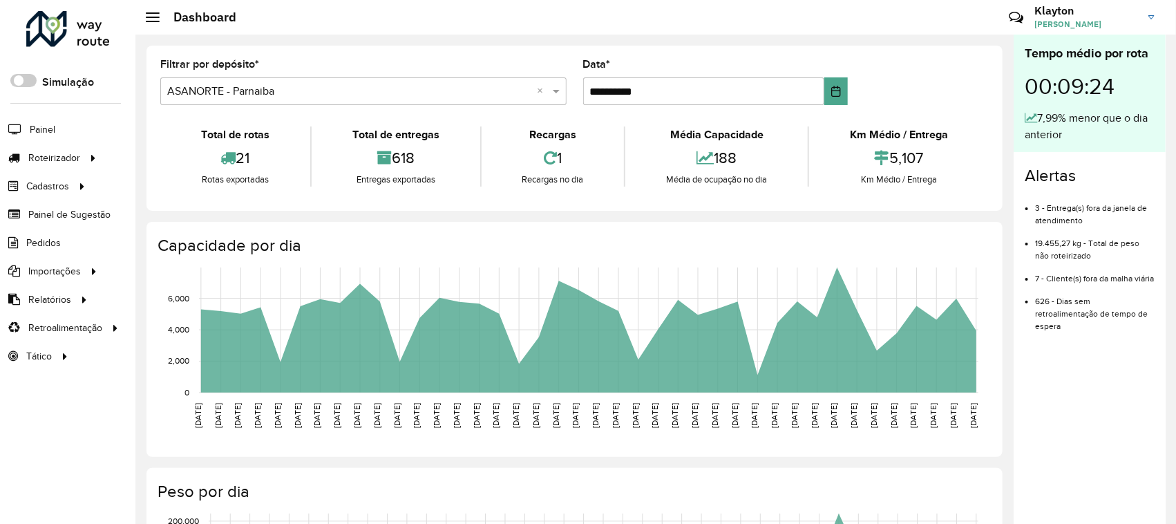
click at [1153, 19] on link "[PERSON_NAME] [PERSON_NAME]" at bounding box center [1100, 17] width 131 height 36
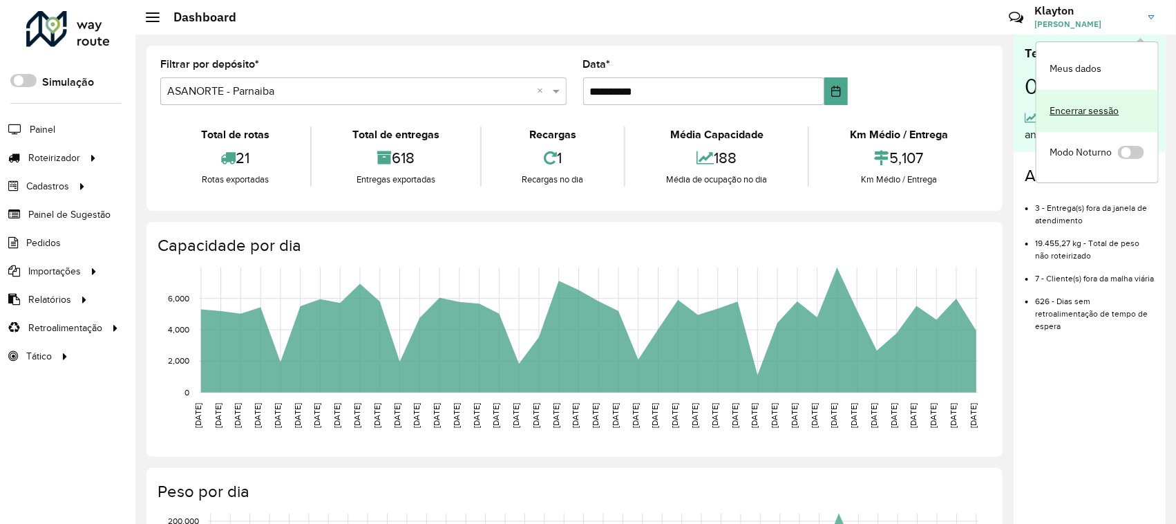
click at [1076, 111] on link "Encerrar sessão" at bounding box center [1098, 111] width 122 height 42
